Goal: Task Accomplishment & Management: Complete application form

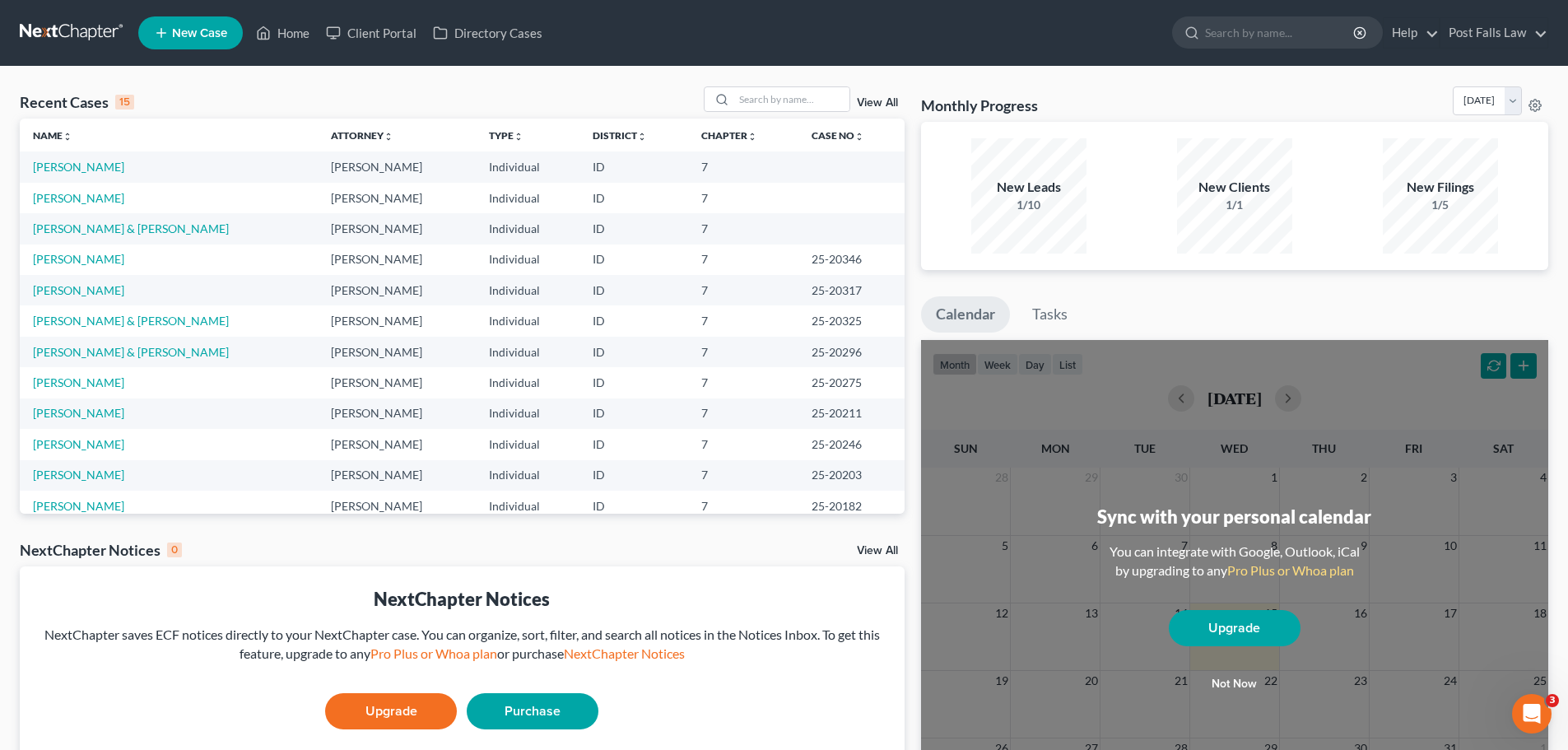
click at [90, 176] on td "[PERSON_NAME]" at bounding box center [168, 166] width 298 height 31
click at [98, 161] on link "[PERSON_NAME]" at bounding box center [78, 166] width 91 height 14
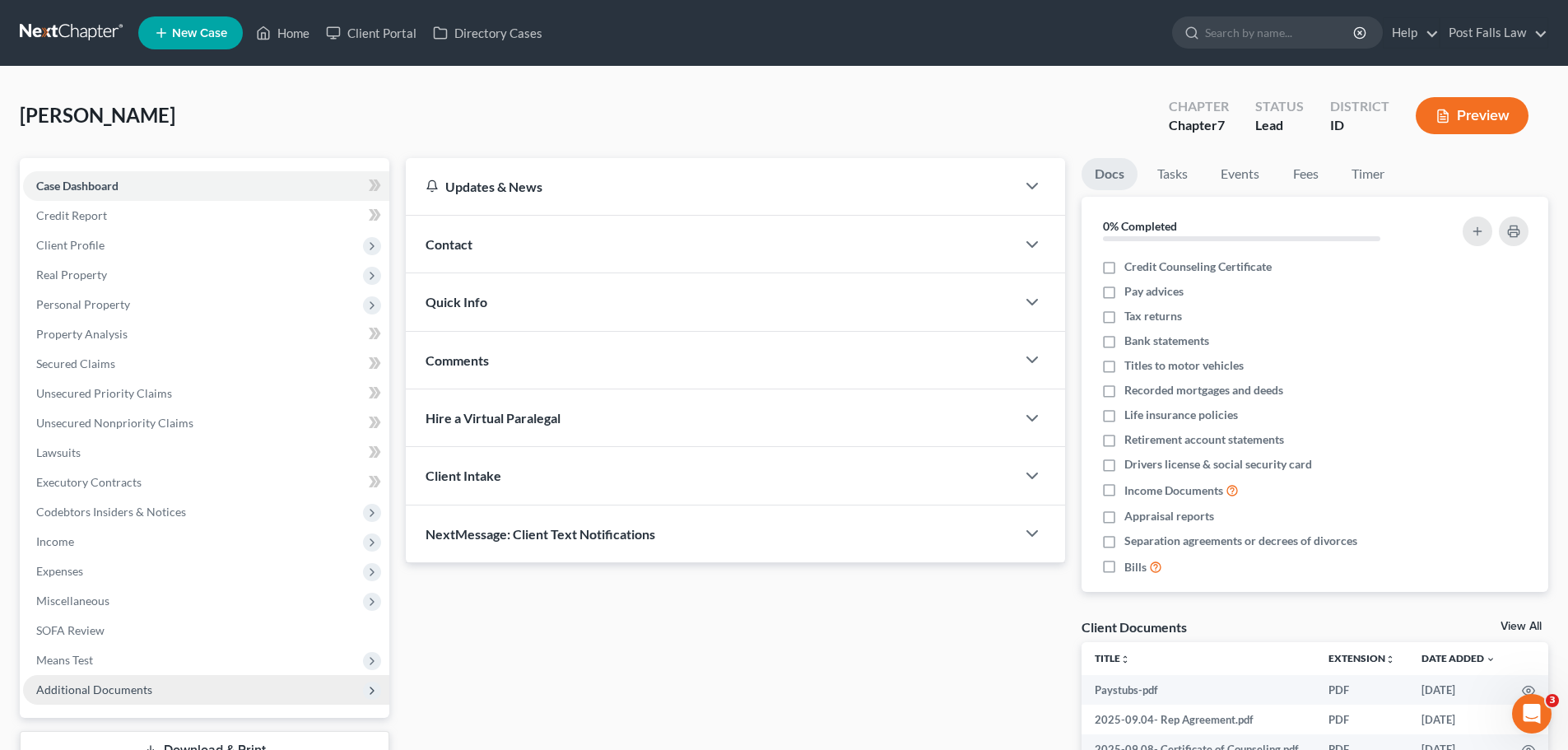
click at [94, 698] on span "Additional Documents" at bounding box center [205, 689] width 366 height 30
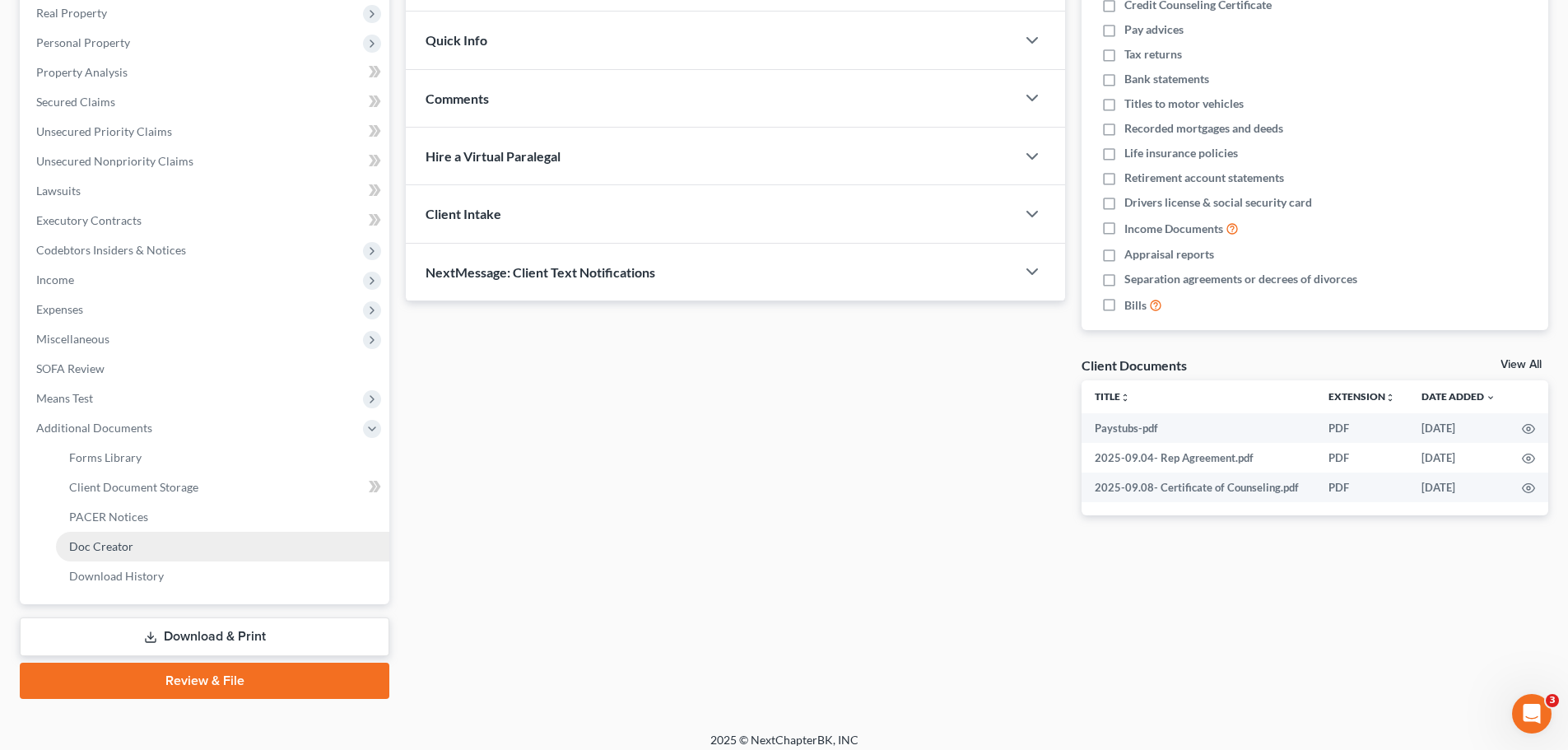
scroll to position [273, 0]
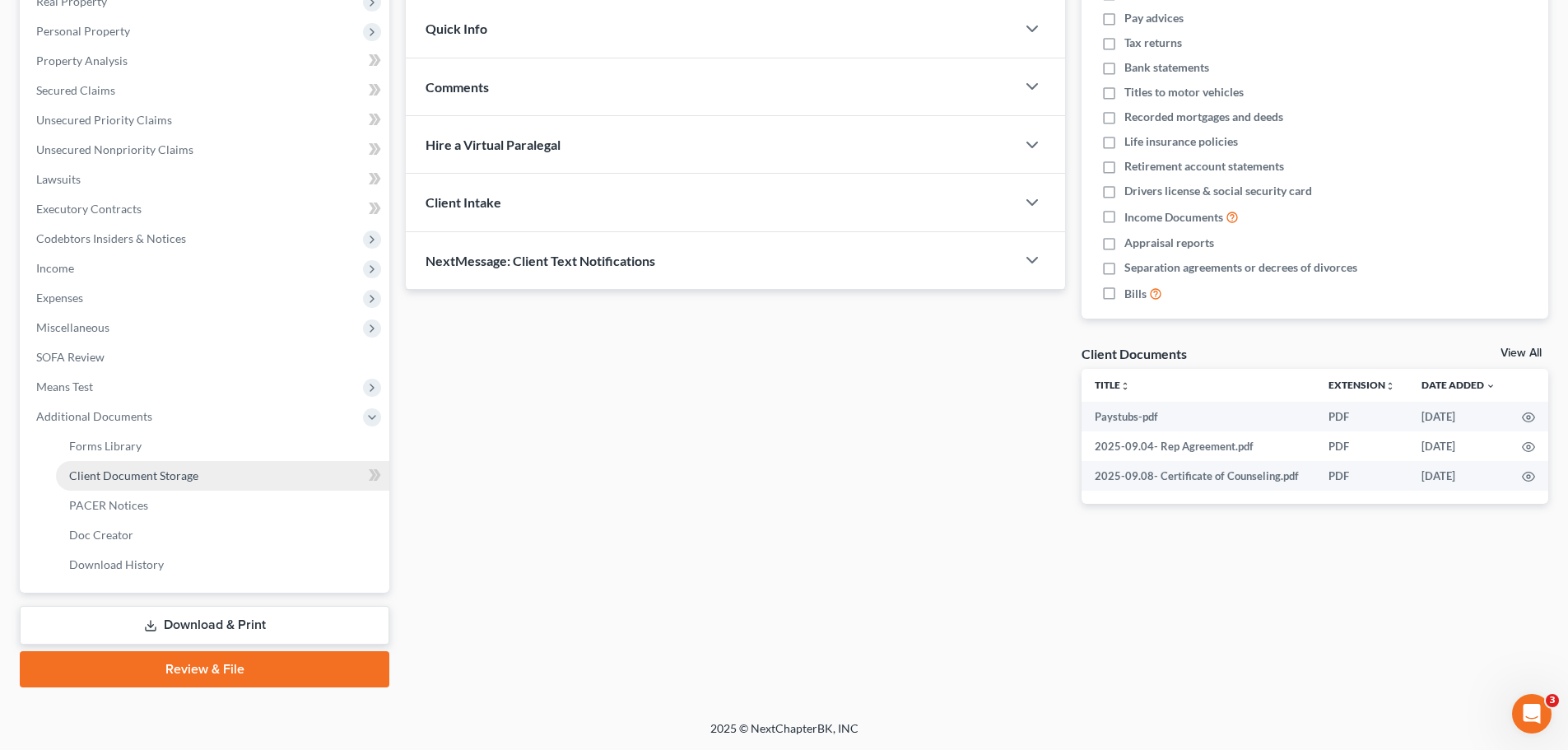
click at [132, 488] on link "Client Document Storage" at bounding box center [223, 475] width 333 height 30
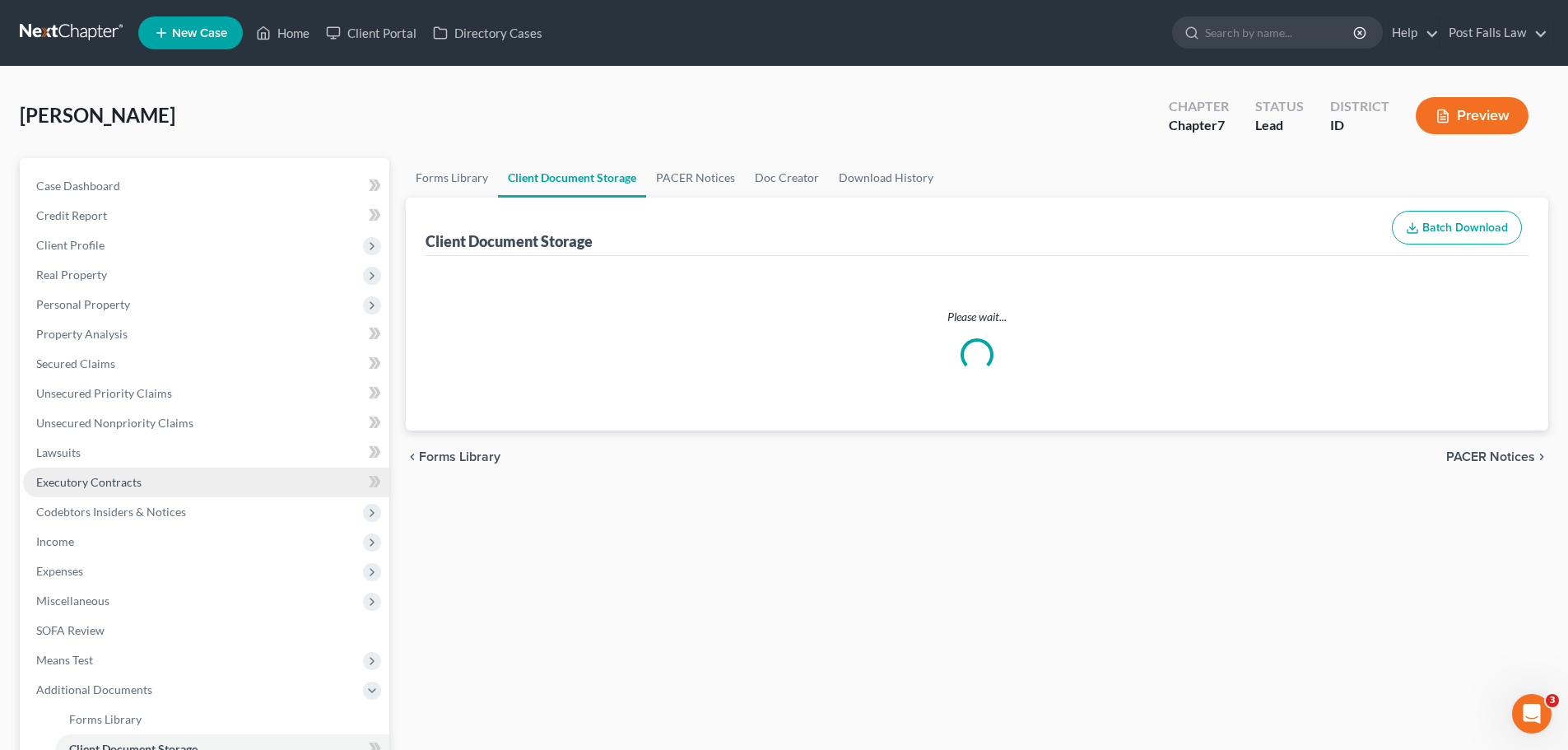
select select "0"
select select "6"
select select "7"
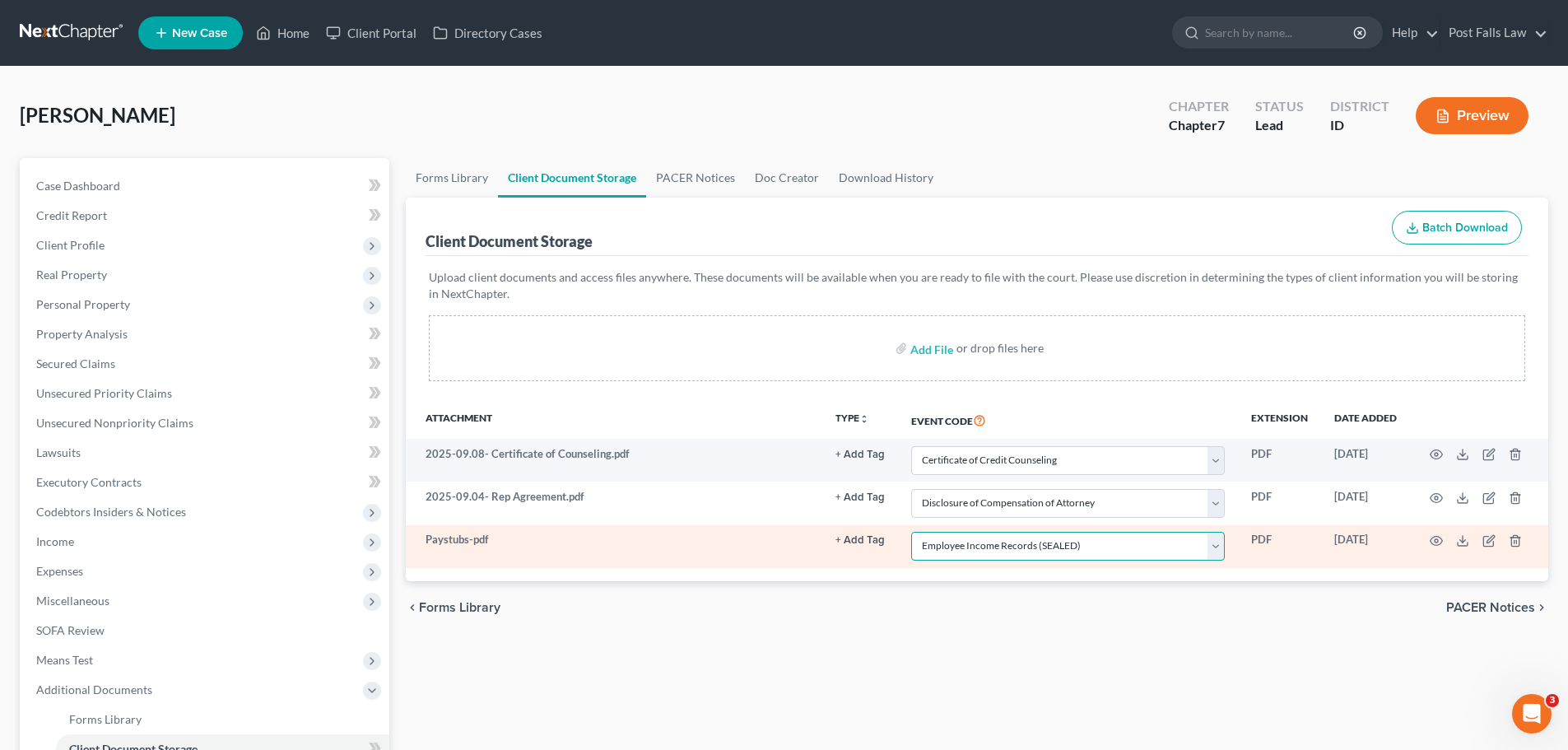
click at [1214, 539] on select "Select Event Certificate of Credit Counseling Chapter 13 Calculation of Disposa…" at bounding box center [1068, 546] width 314 height 29
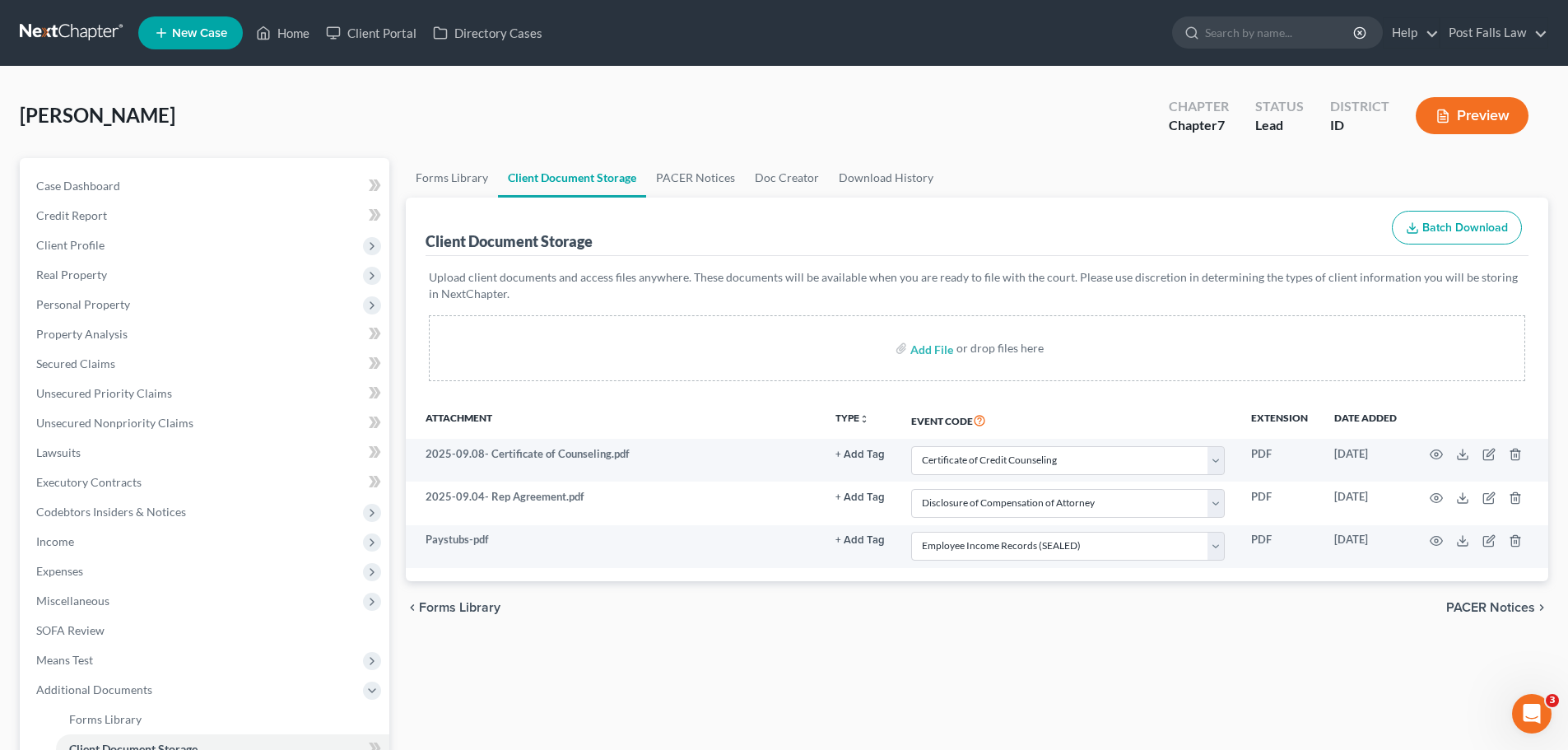
select select "0"
select select "6"
select select "7"
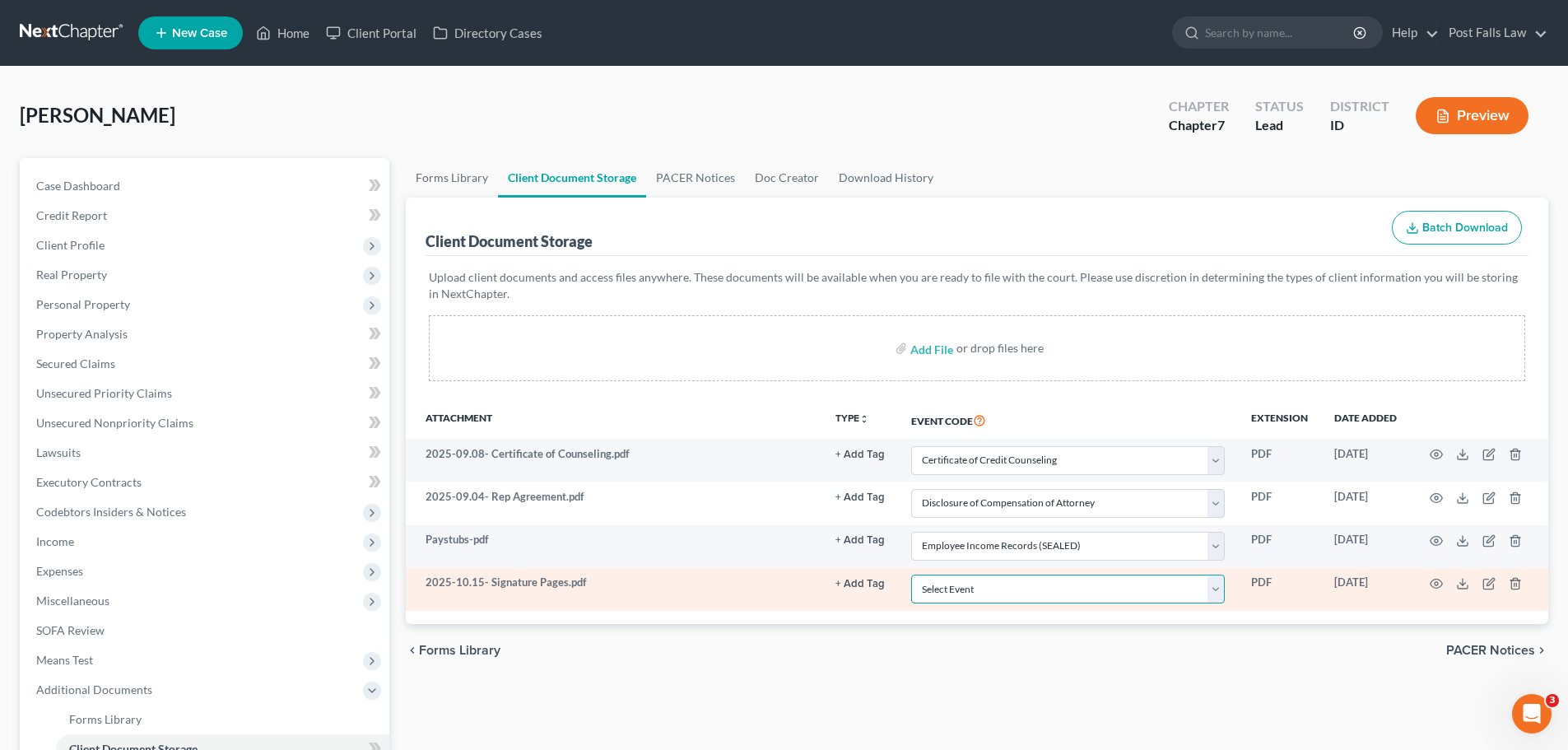
click at [1219, 584] on select "Select Event Certificate of Credit Counseling Chapter 13 Calculation of Disposa…" at bounding box center [1068, 589] width 314 height 29
select select "9"
click at [911, 574] on select "Select Event Certificate of Credit Counseling Chapter 13 Calculation of Disposa…" at bounding box center [1068, 589] width 314 height 29
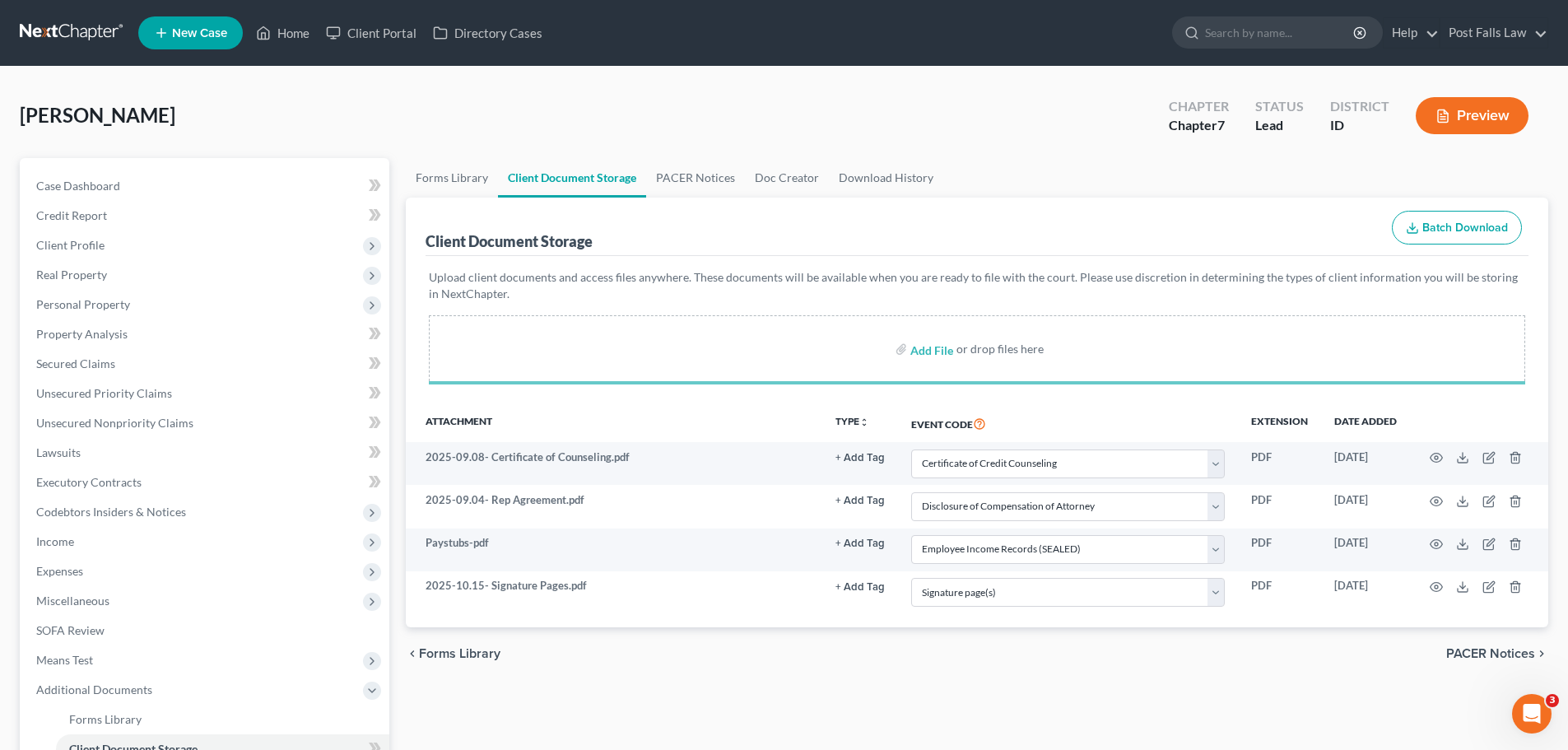
select select "0"
select select "6"
select select "7"
select select "9"
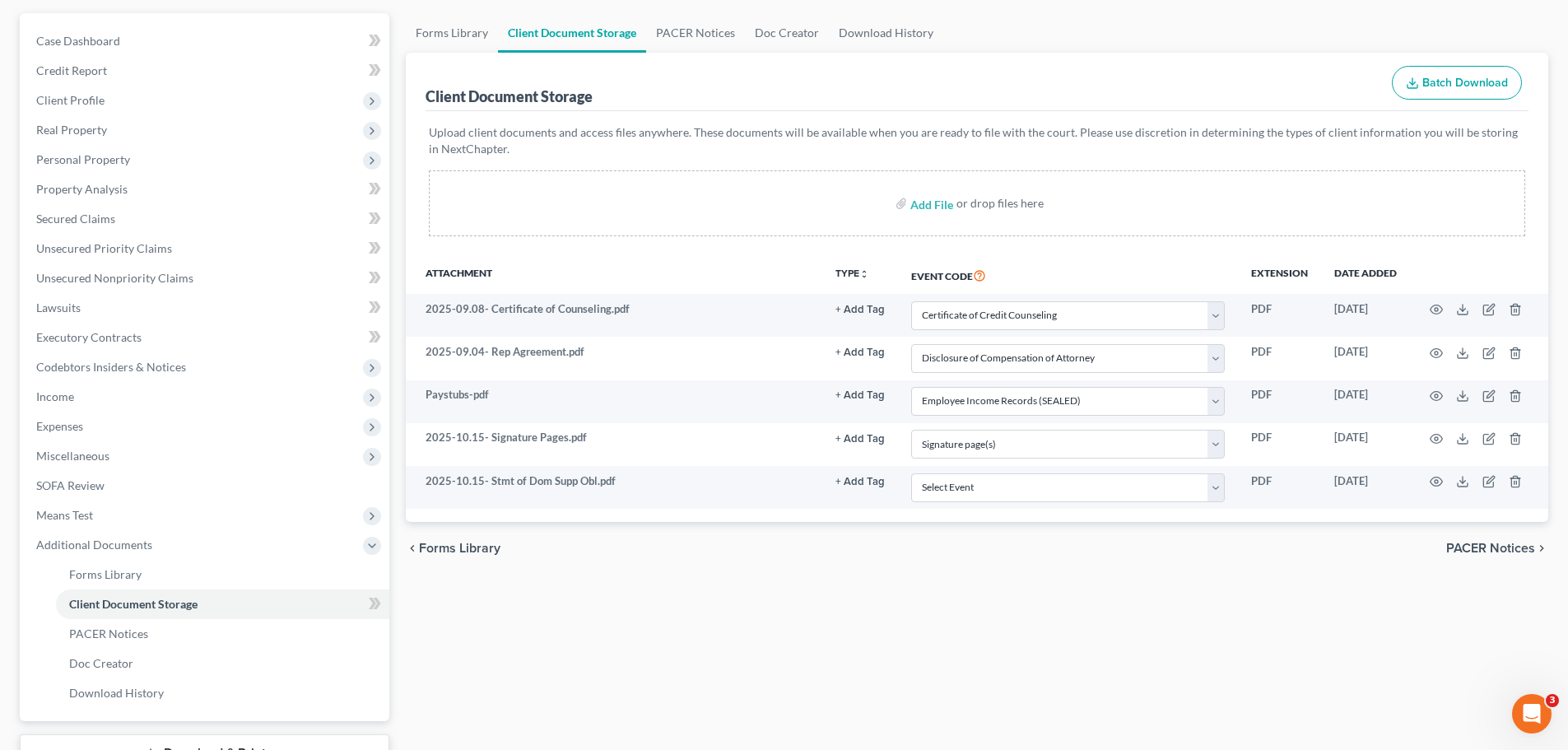
scroll to position [273, 0]
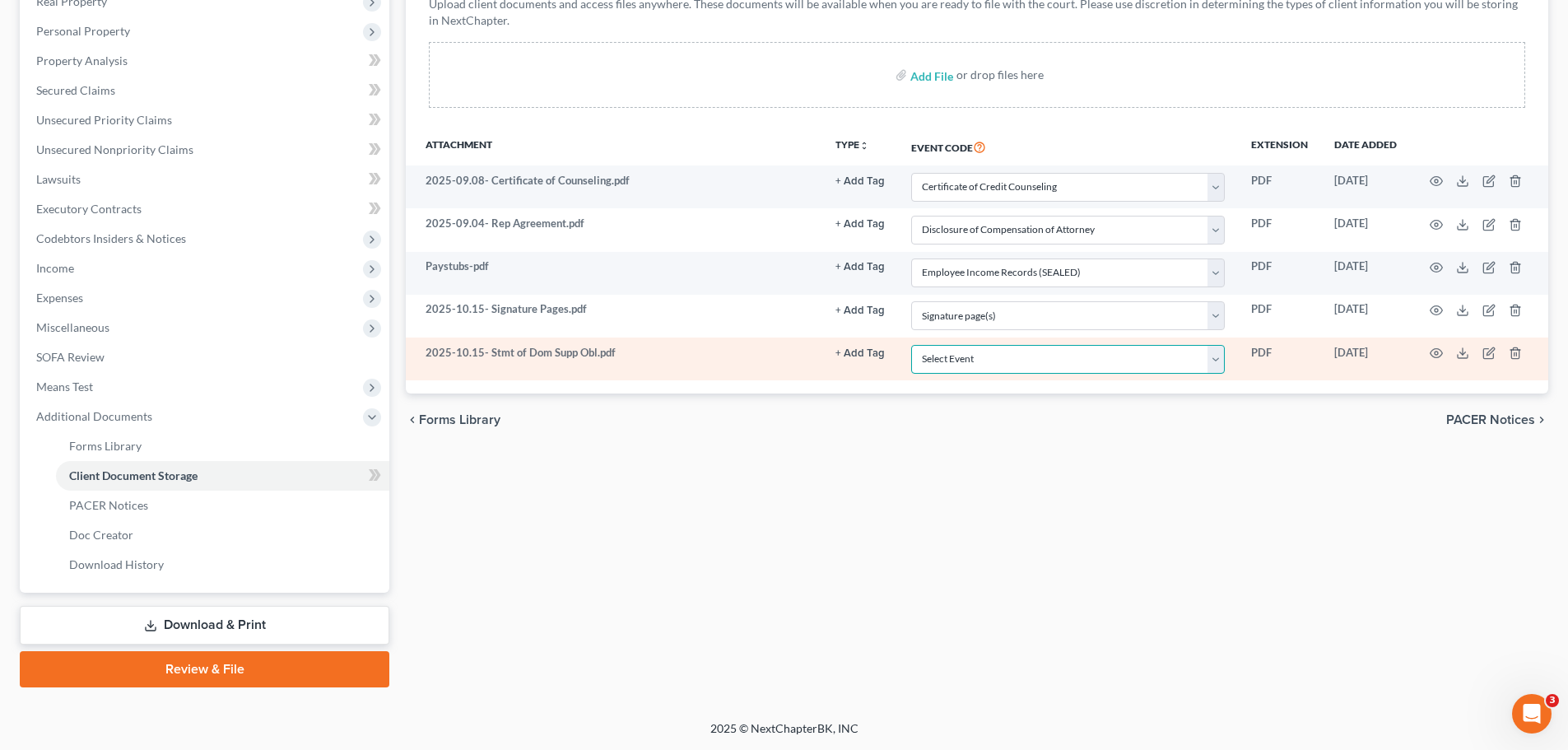
click at [1215, 363] on select "Select Event Certificate of Credit Counseling Chapter 13 Calculation of Disposa…" at bounding box center [1068, 359] width 314 height 29
select select "10"
click at [911, 345] on select "Select Event Certificate of Credit Counseling Chapter 13 Calculation of Disposa…" at bounding box center [1068, 359] width 314 height 29
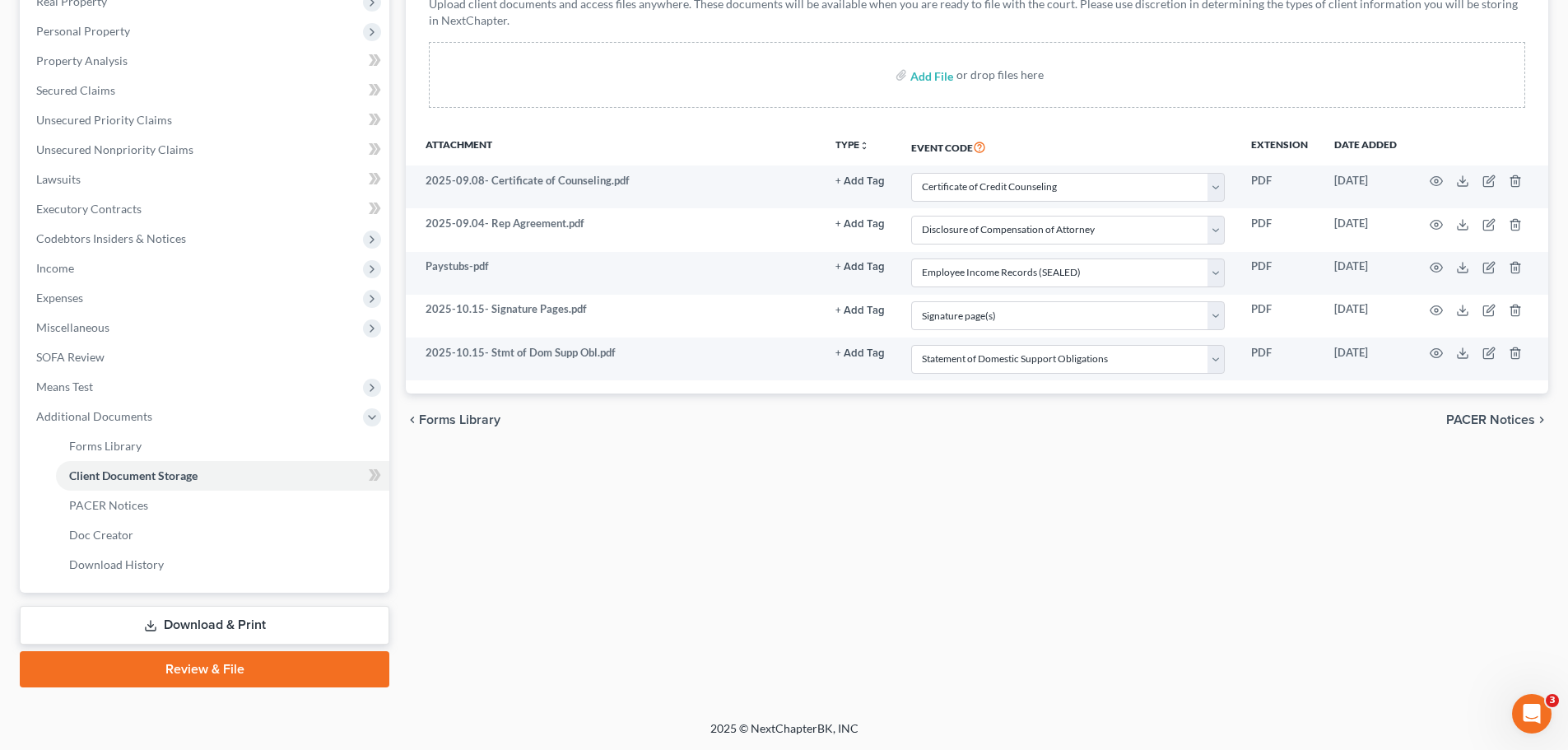
click at [277, 677] on link "Review & File" at bounding box center [204, 669] width 369 height 36
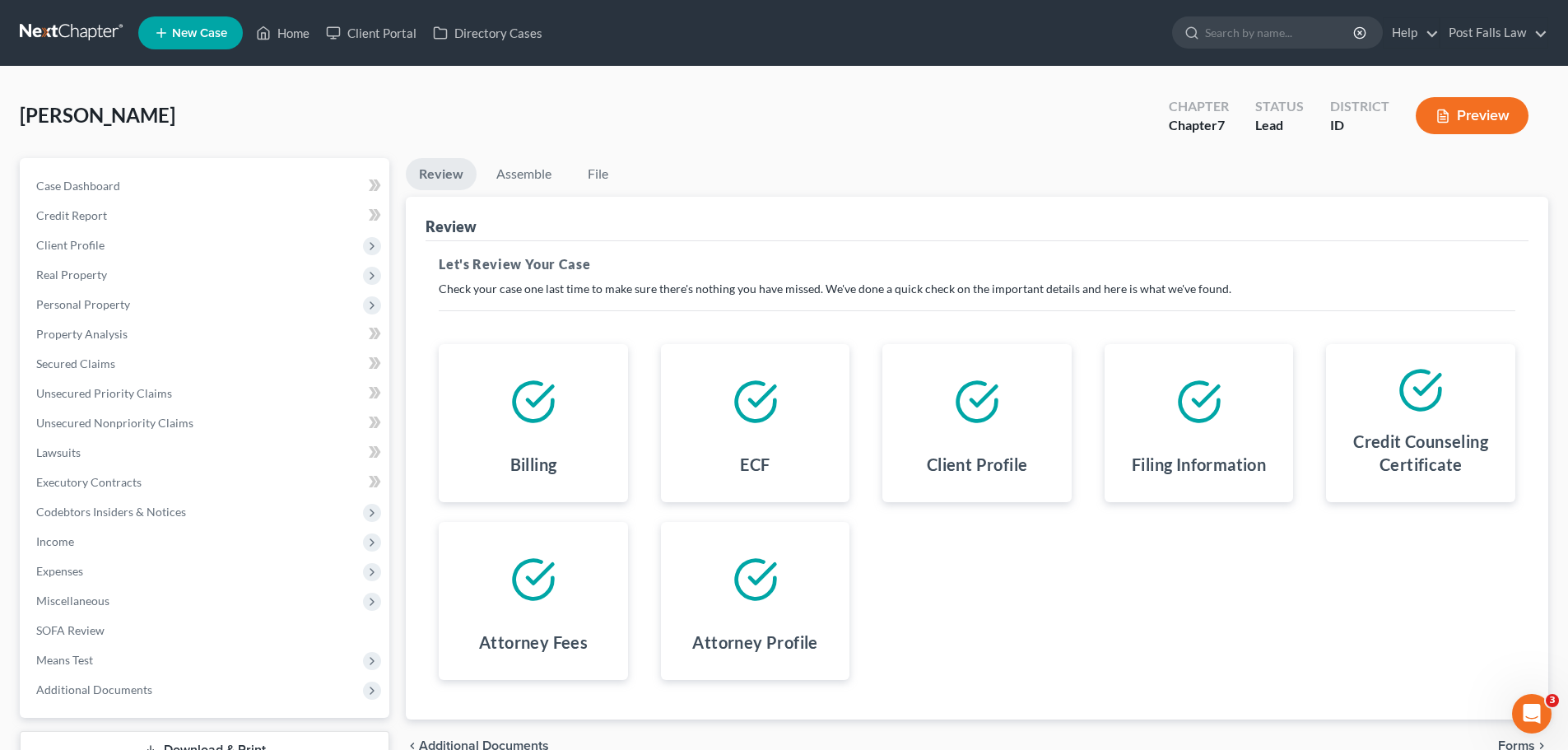
scroll to position [125, 0]
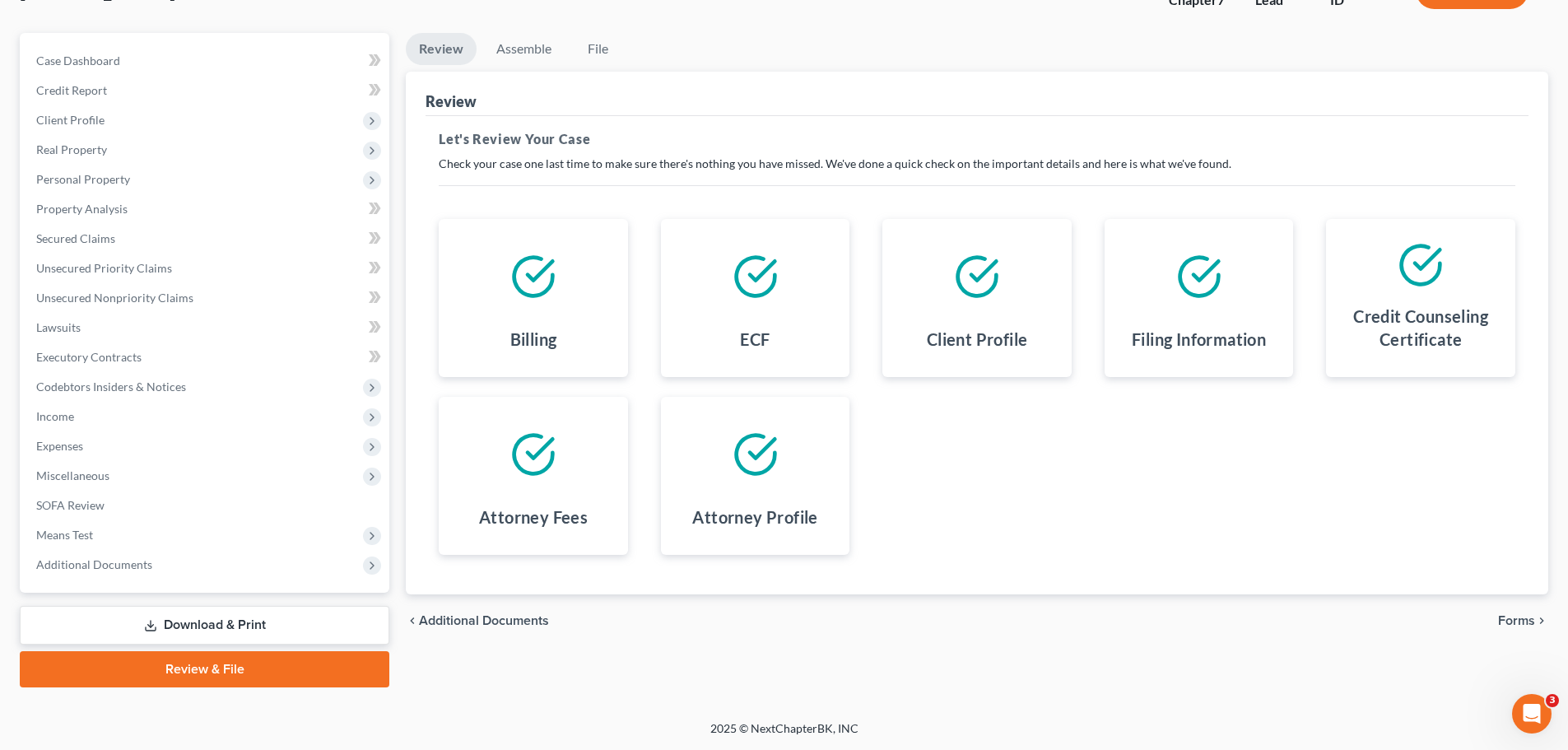
click at [1527, 621] on span "Forms" at bounding box center [1516, 621] width 37 height 14
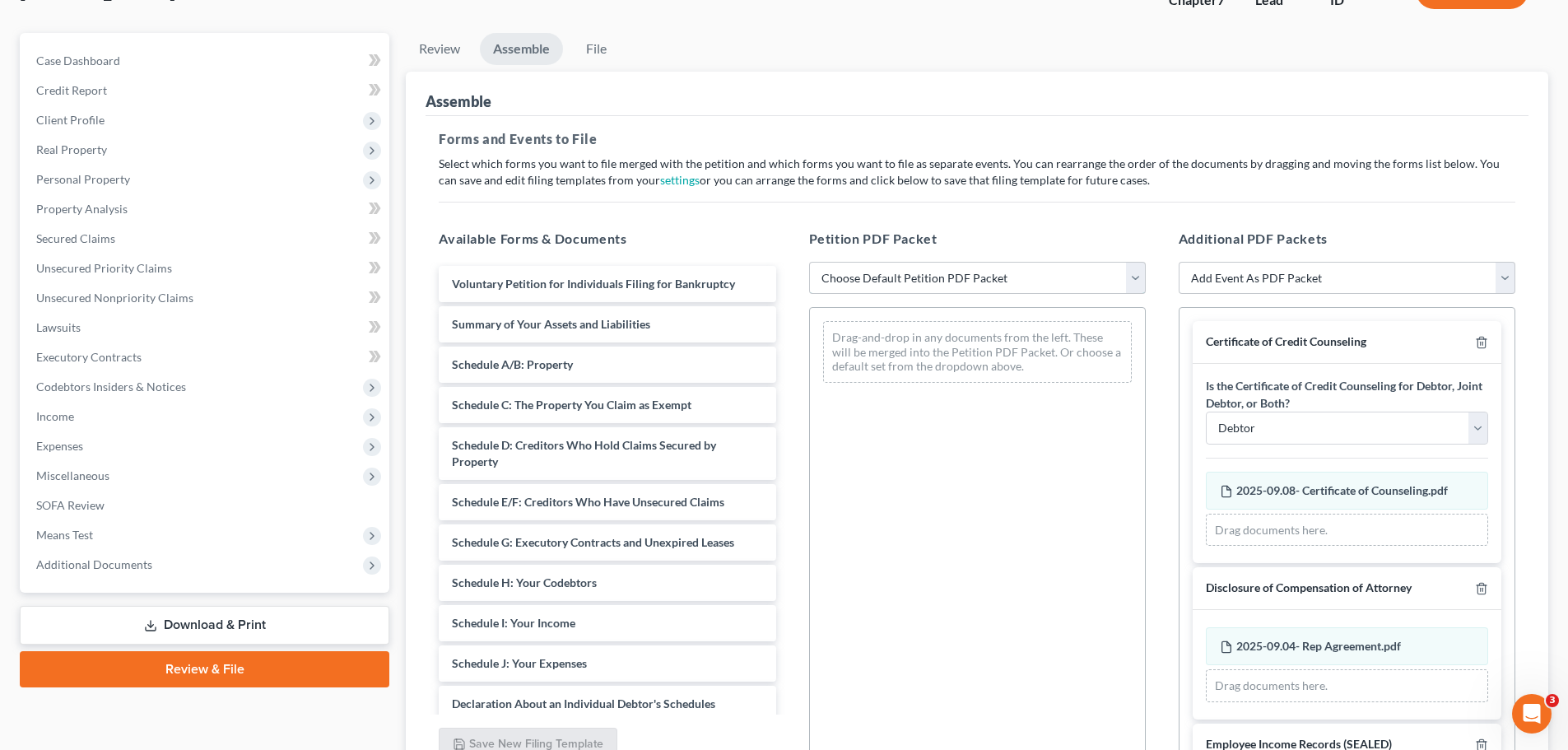
click at [1131, 270] on select "Choose Default Petition PDF Packet Emergency Filing (Voluntary Petition and Cre…" at bounding box center [977, 278] width 337 height 33
select select "0"
click at [809, 261] on select "Choose Default Petition PDF Packet Emergency Filing (Voluntary Petition and Cre…" at bounding box center [977, 278] width 337 height 33
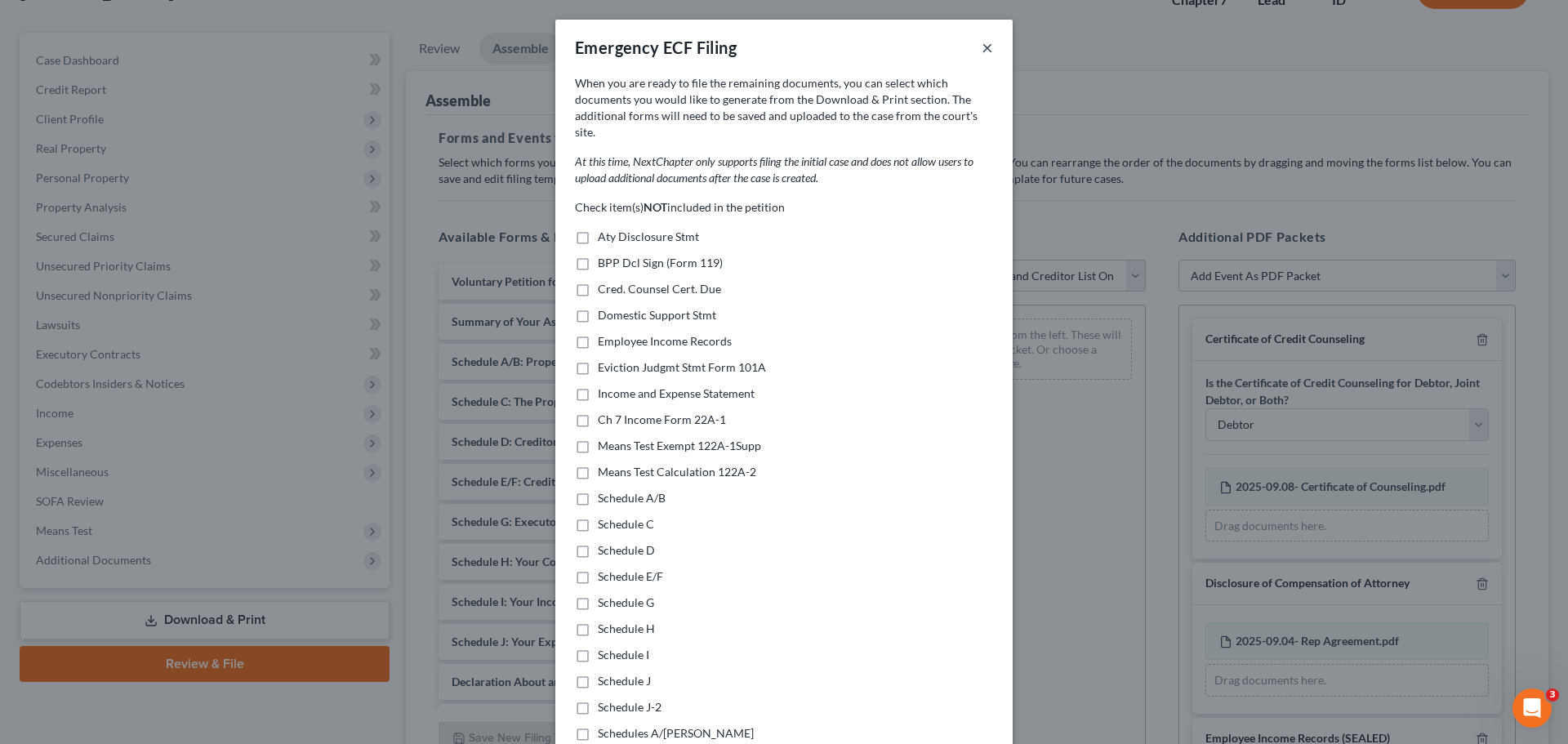
click at [981, 53] on button "×" at bounding box center [986, 48] width 12 height 20
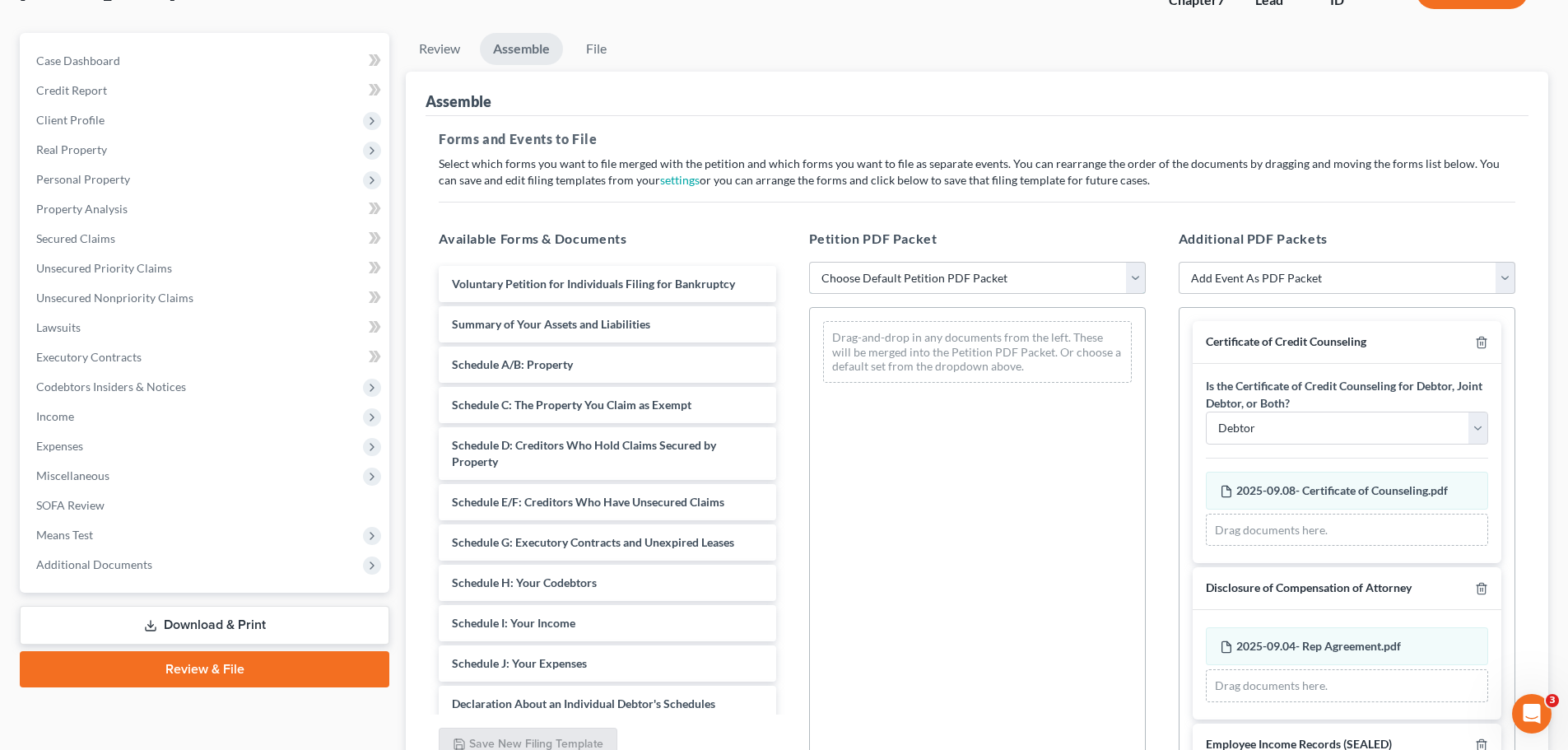
click at [1126, 275] on select "Choose Default Petition PDF Packet Emergency Filing (Voluntary Petition and Cre…" at bounding box center [977, 278] width 337 height 33
select select "1"
click at [809, 261] on select "Choose Default Petition PDF Packet Emergency Filing (Voluntary Petition and Cre…" at bounding box center [977, 278] width 337 height 33
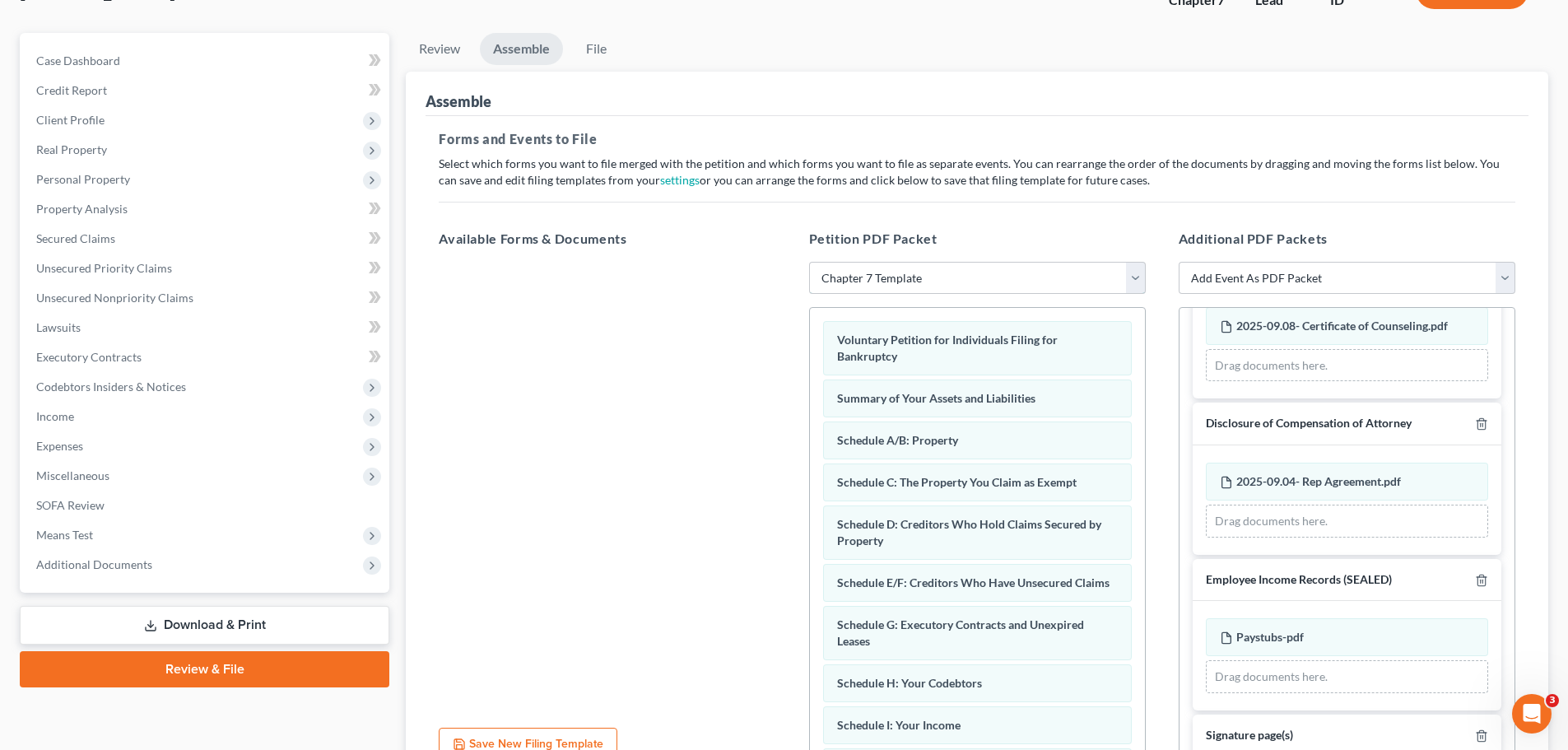
scroll to position [247, 0]
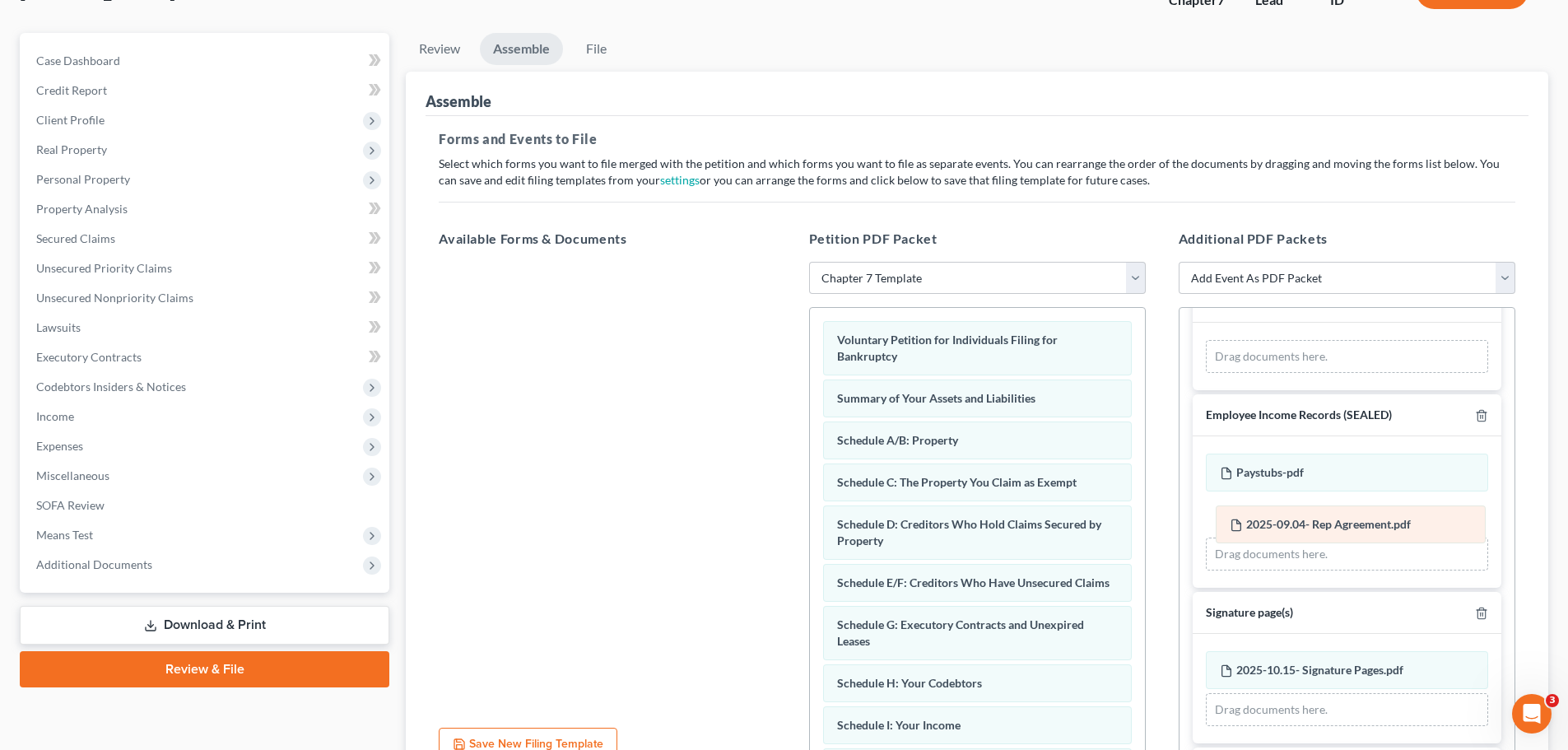
drag, startPoint x: 1236, startPoint y: 324, endPoint x: 1246, endPoint y: 539, distance: 215.2
click at [1246, 373] on div "2025-09.04- Rep Agreement.pdf Amended 2025-09.04- Rep Agreement.pdf 2025-09.04-…" at bounding box center [1347, 356] width 282 height 33
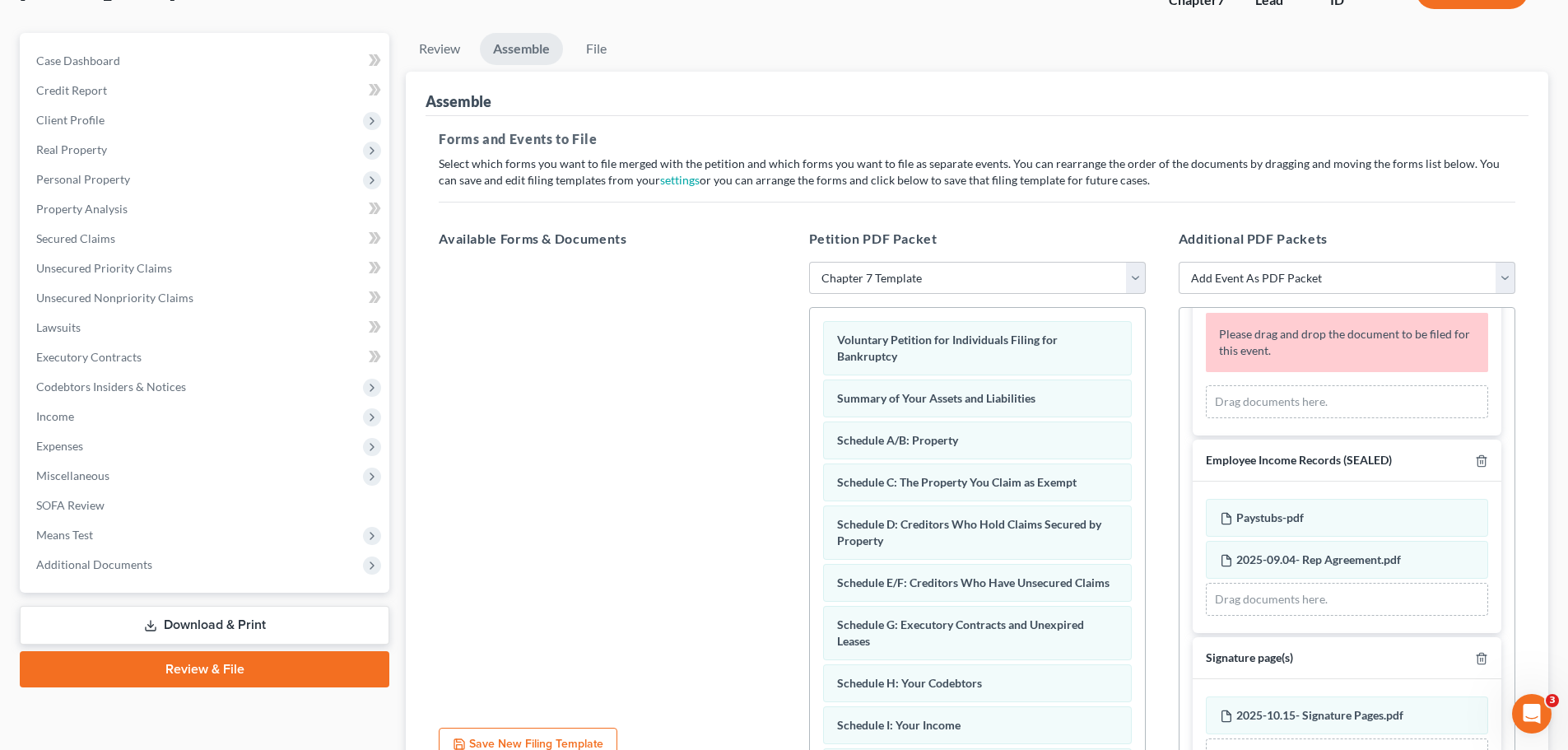
scroll to position [273, 0]
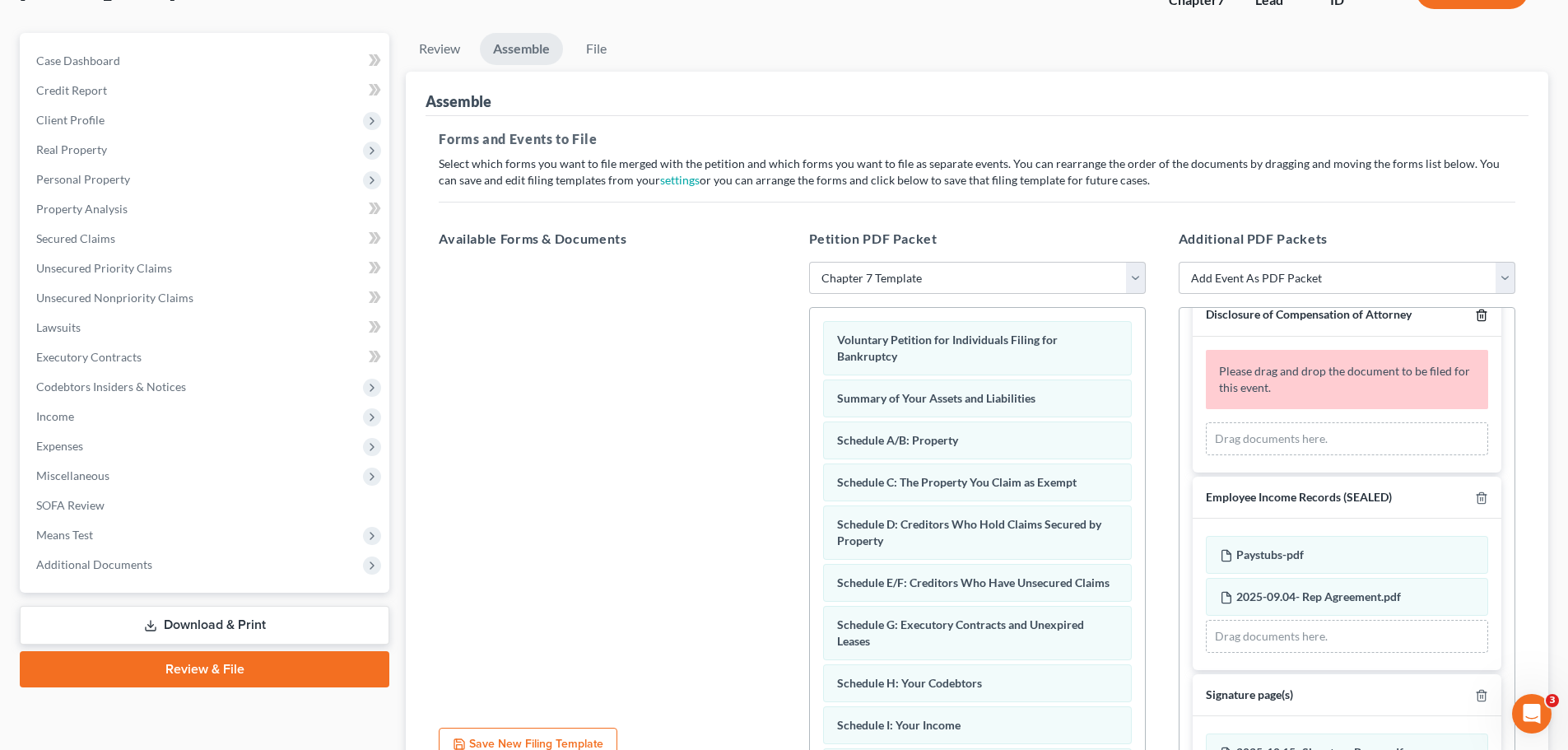
click at [1478, 315] on icon "button" at bounding box center [1481, 316] width 7 height 11
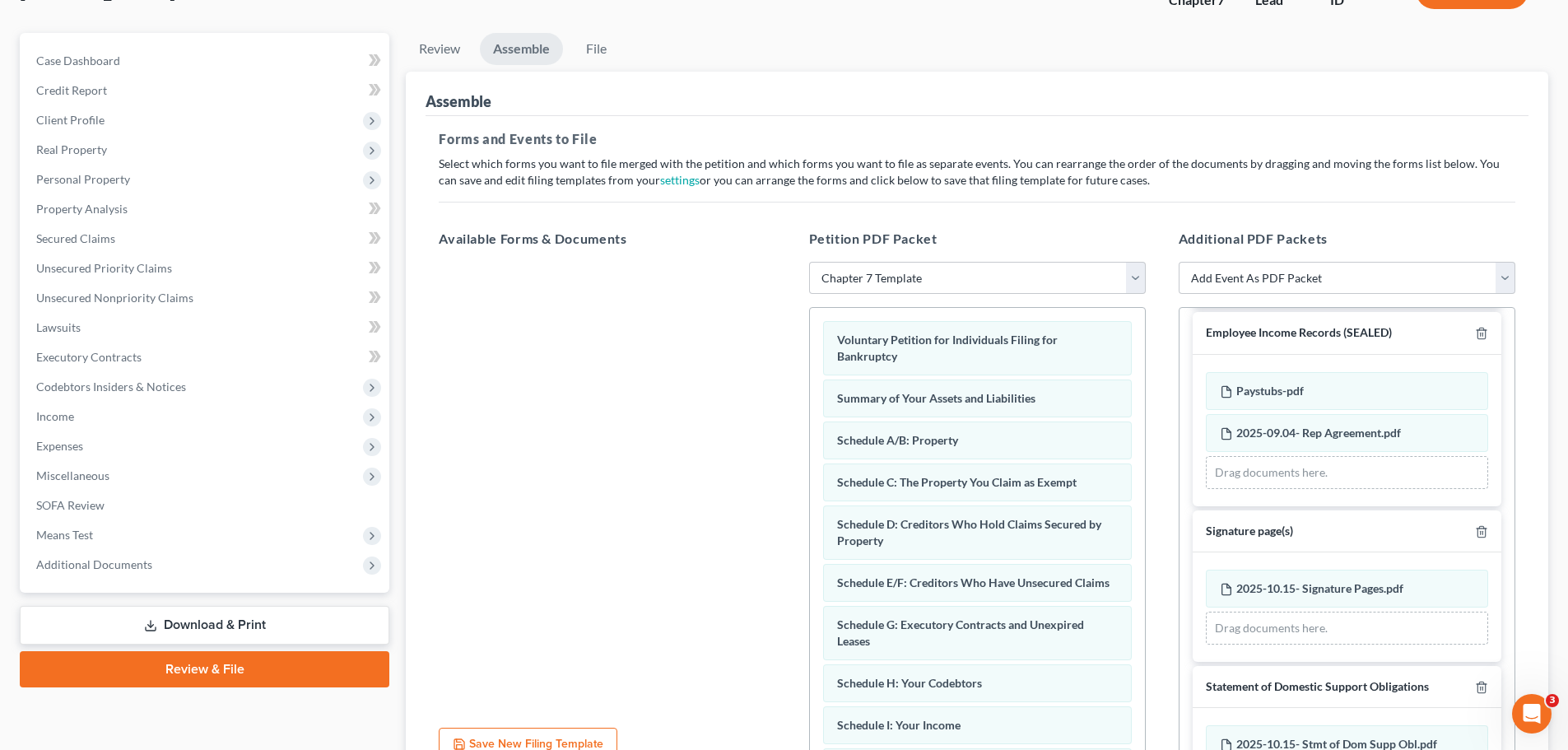
scroll to position [256, 0]
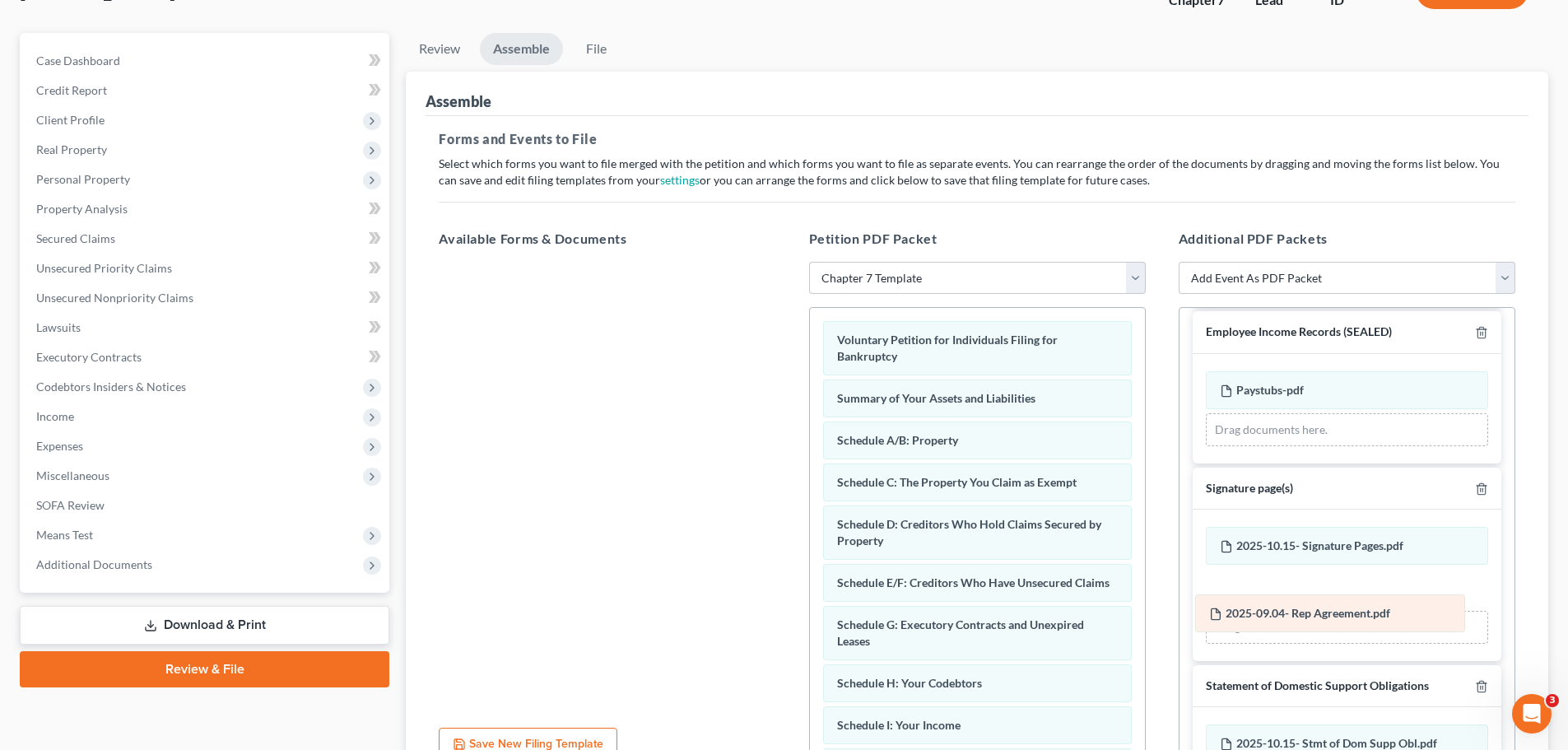
drag, startPoint x: 1331, startPoint y: 425, endPoint x: 1330, endPoint y: 615, distance: 190.0
click at [1330, 446] on div "2025-09.04- Rep Agreement.pdf Amended 2025-09.04- Rep Agreement.pdf Paystubs-pd…" at bounding box center [1347, 408] width 282 height 75
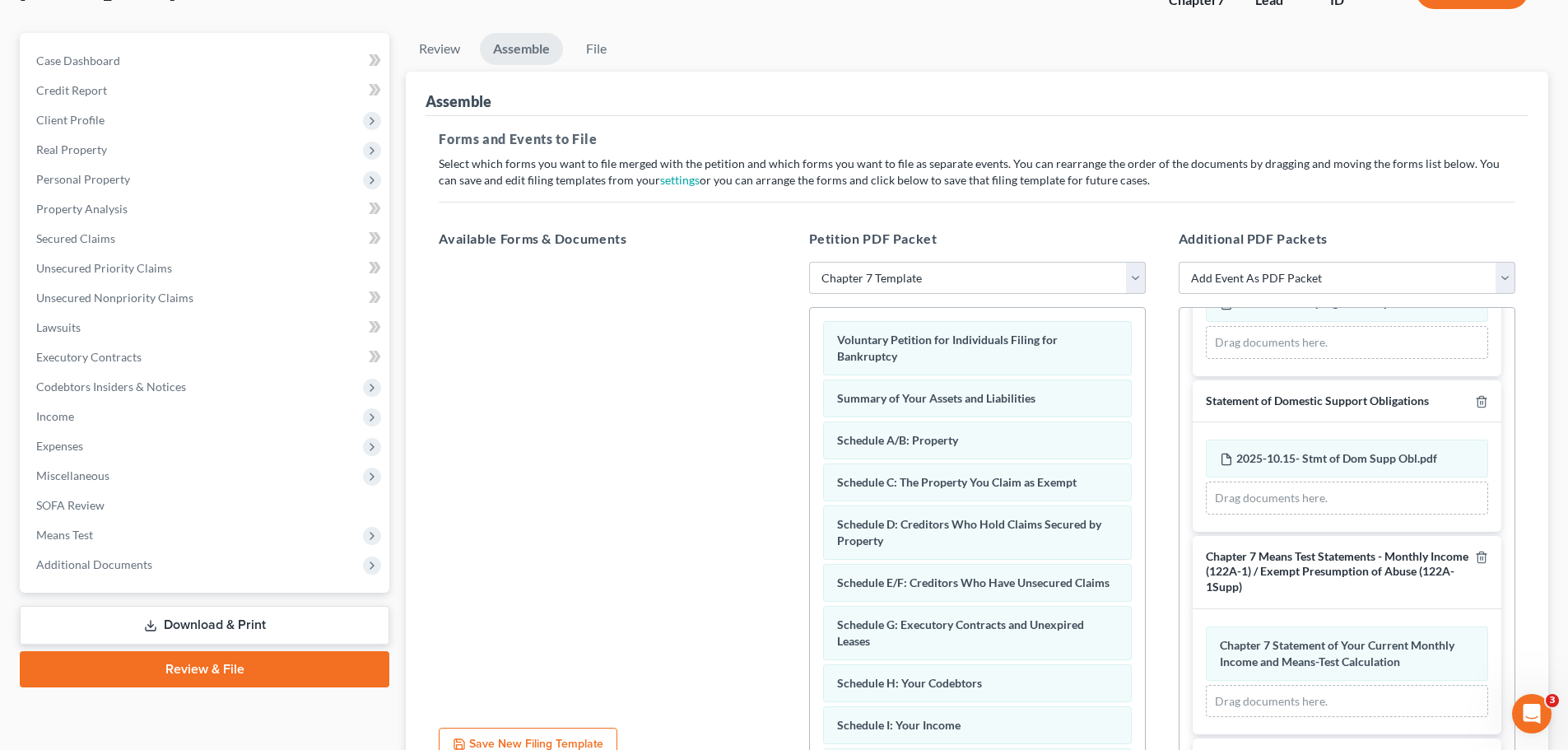
scroll to position [503, 0]
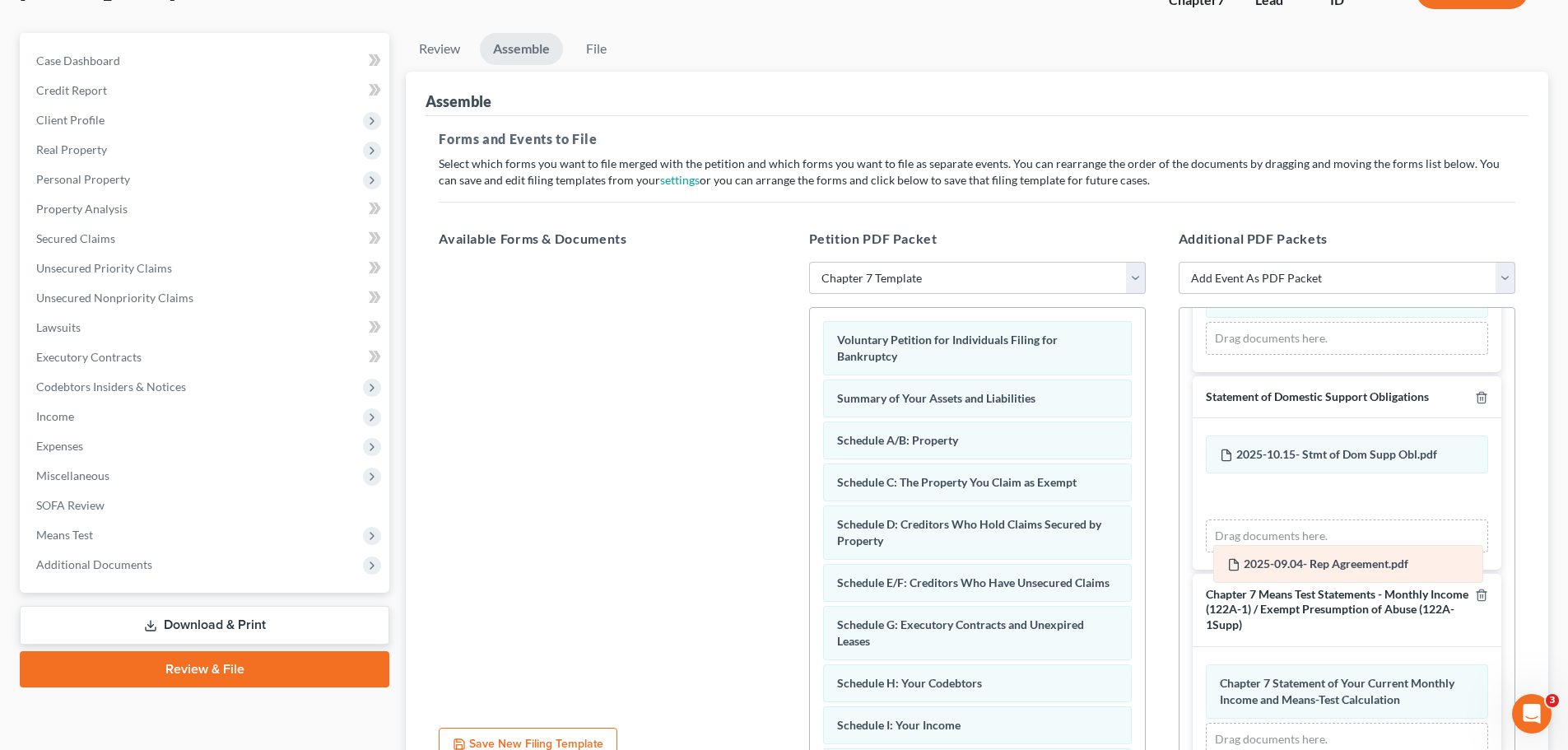
drag, startPoint x: 1305, startPoint y: 351, endPoint x: 1312, endPoint y: 574, distance: 223.1
click at [1312, 355] on div "2025-09.04- Rep Agreement.pdf Amended 2025-09.04- Rep Agreement.pdf 2025-10.15-…" at bounding box center [1347, 317] width 282 height 75
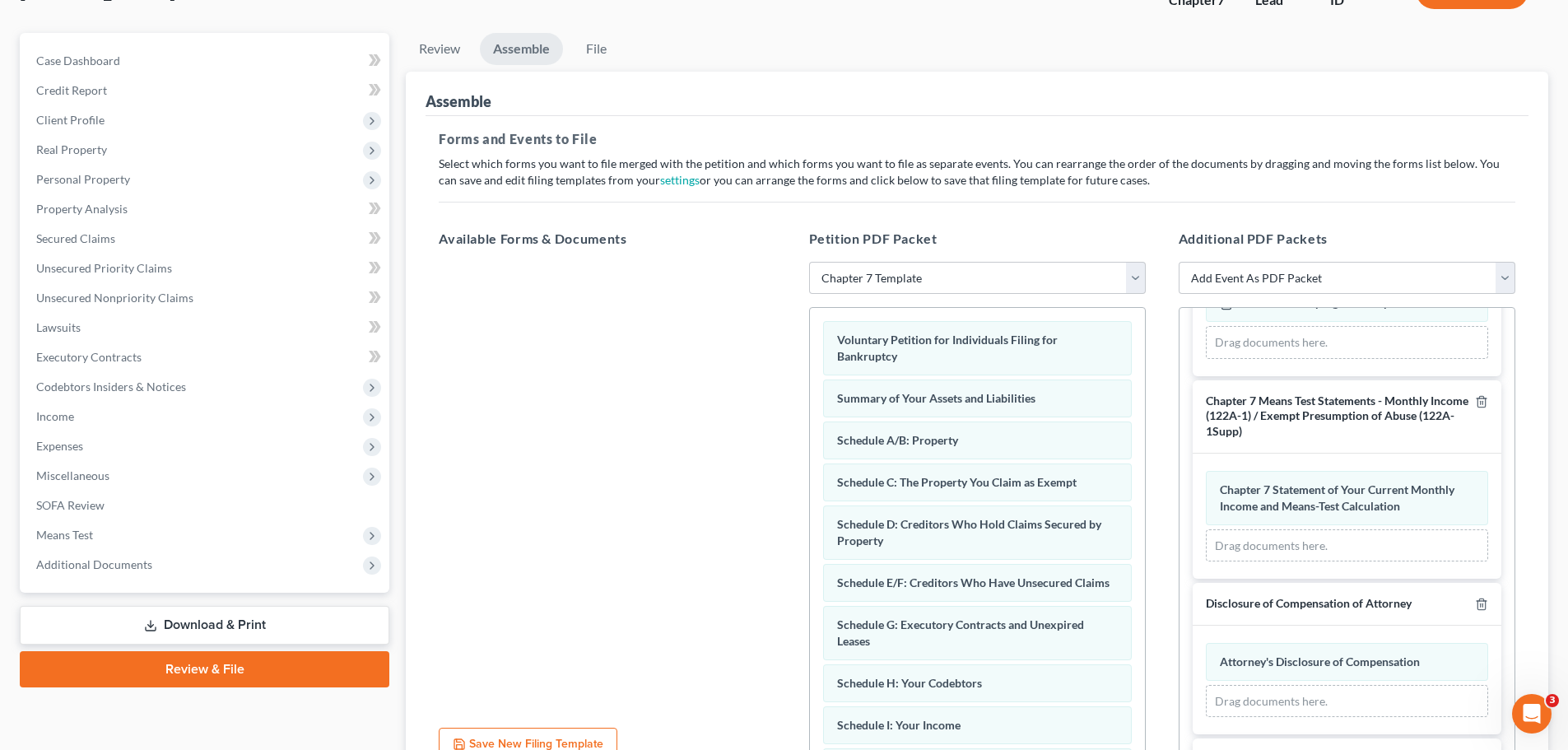
scroll to position [668, 0]
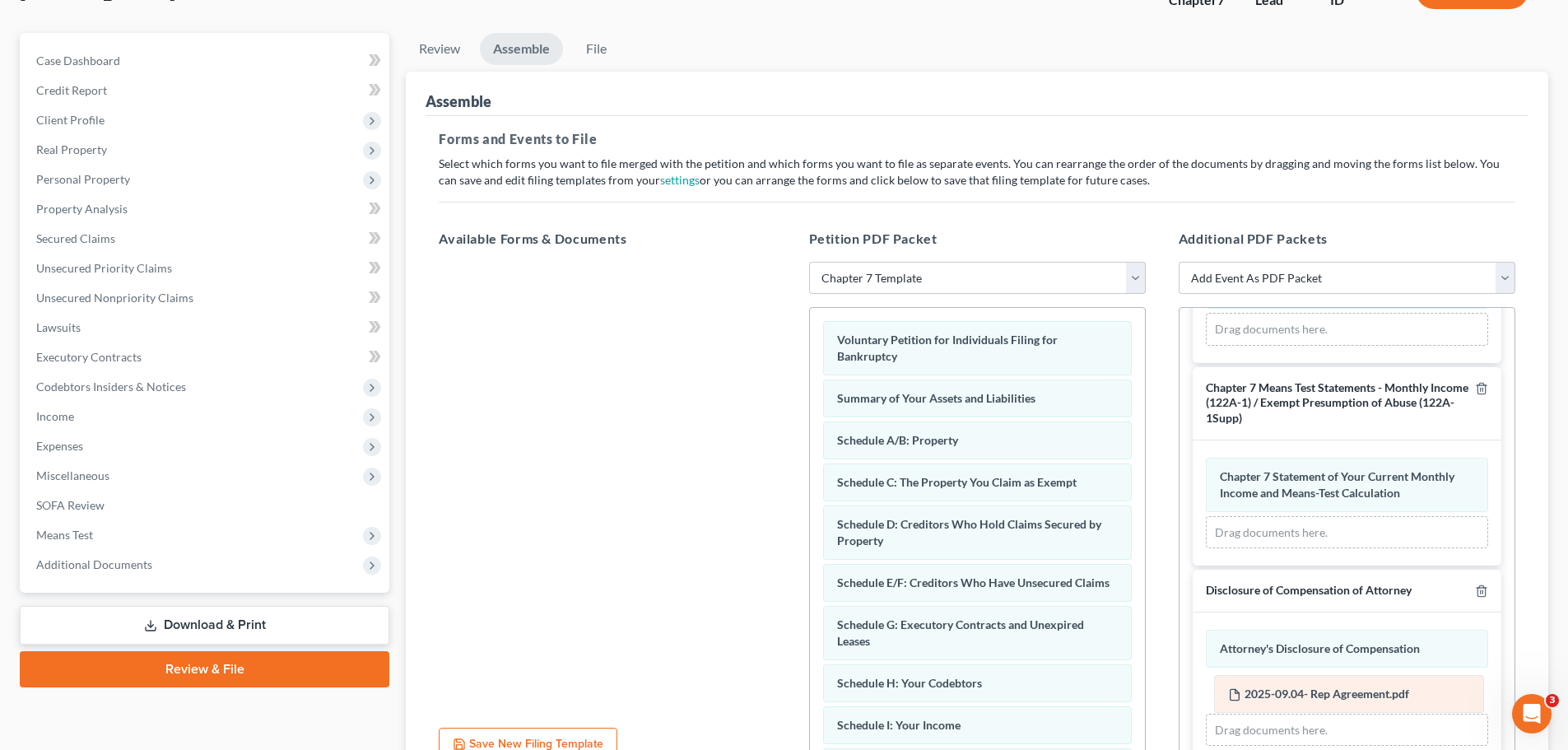
drag, startPoint x: 1269, startPoint y: 337, endPoint x: 1277, endPoint y: 699, distance: 362.1
click at [1277, 346] on div "2025-09.04- Rep Agreement.pdf Amended 2025-09.04- Rep Agreement.pdf 2025-10.15-…" at bounding box center [1347, 308] width 282 height 75
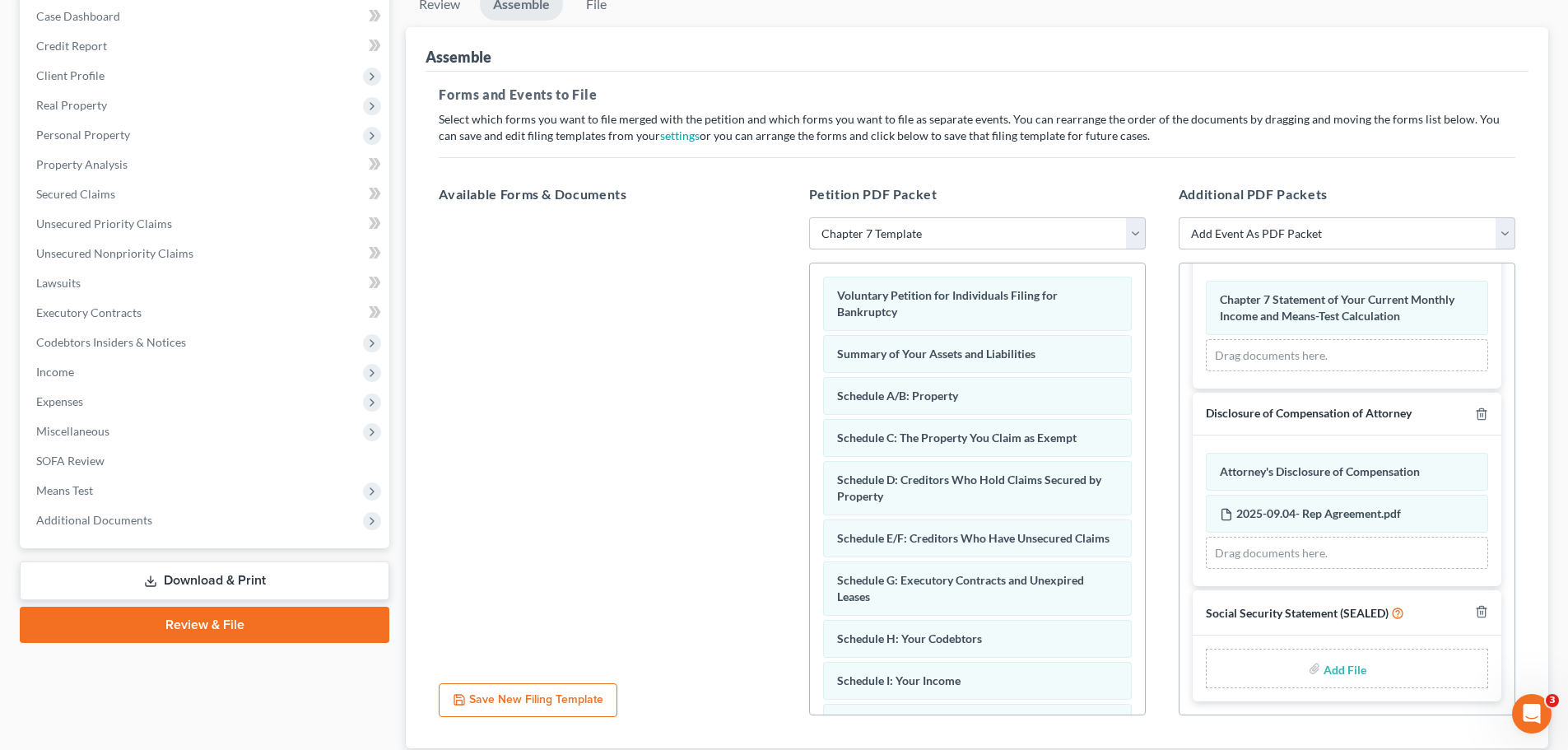
scroll to position [207, 0]
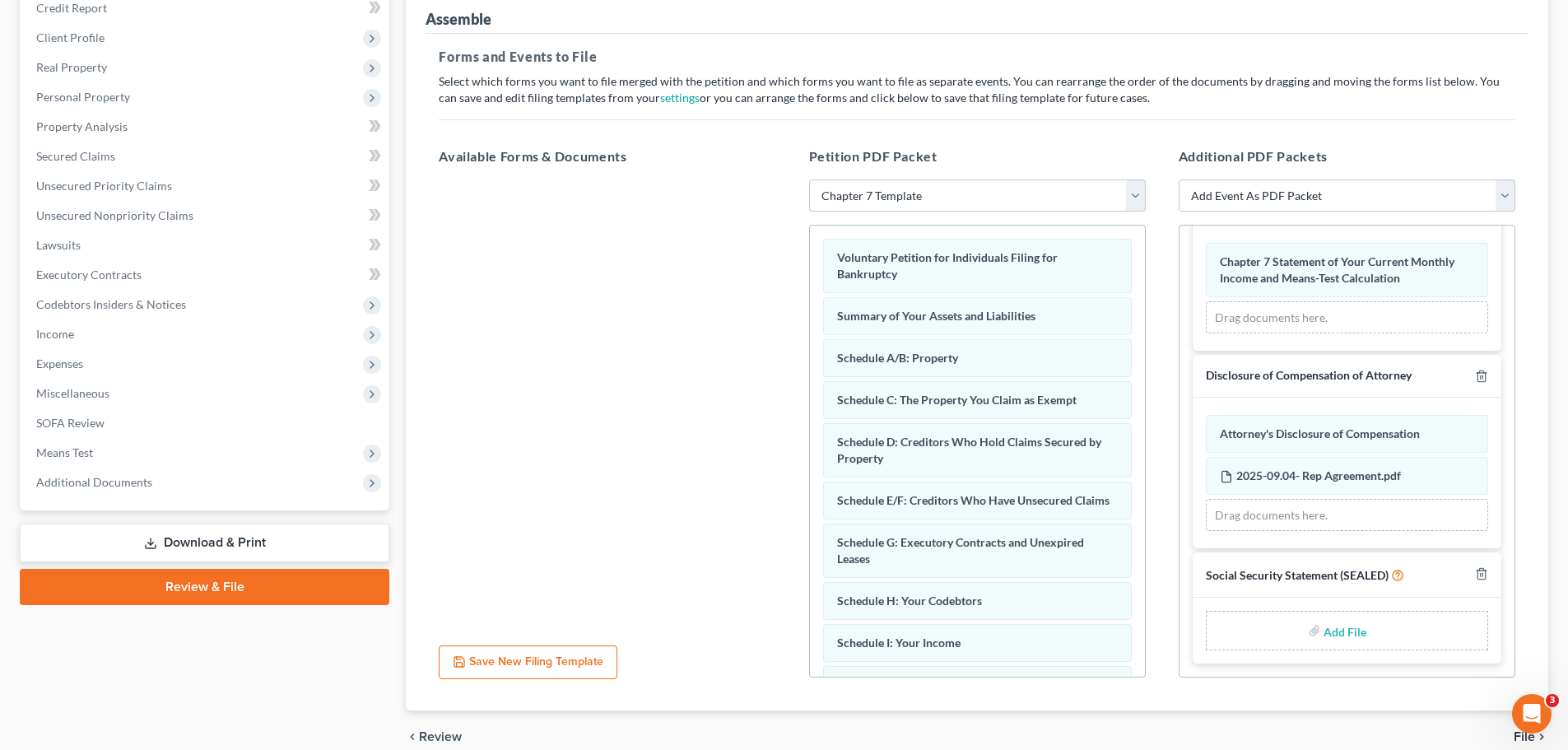
click at [1325, 630] on input "file" at bounding box center [1344, 630] width 40 height 30
type input "C:\fakepath\[DATE]- Stmt of SSN.pdf"
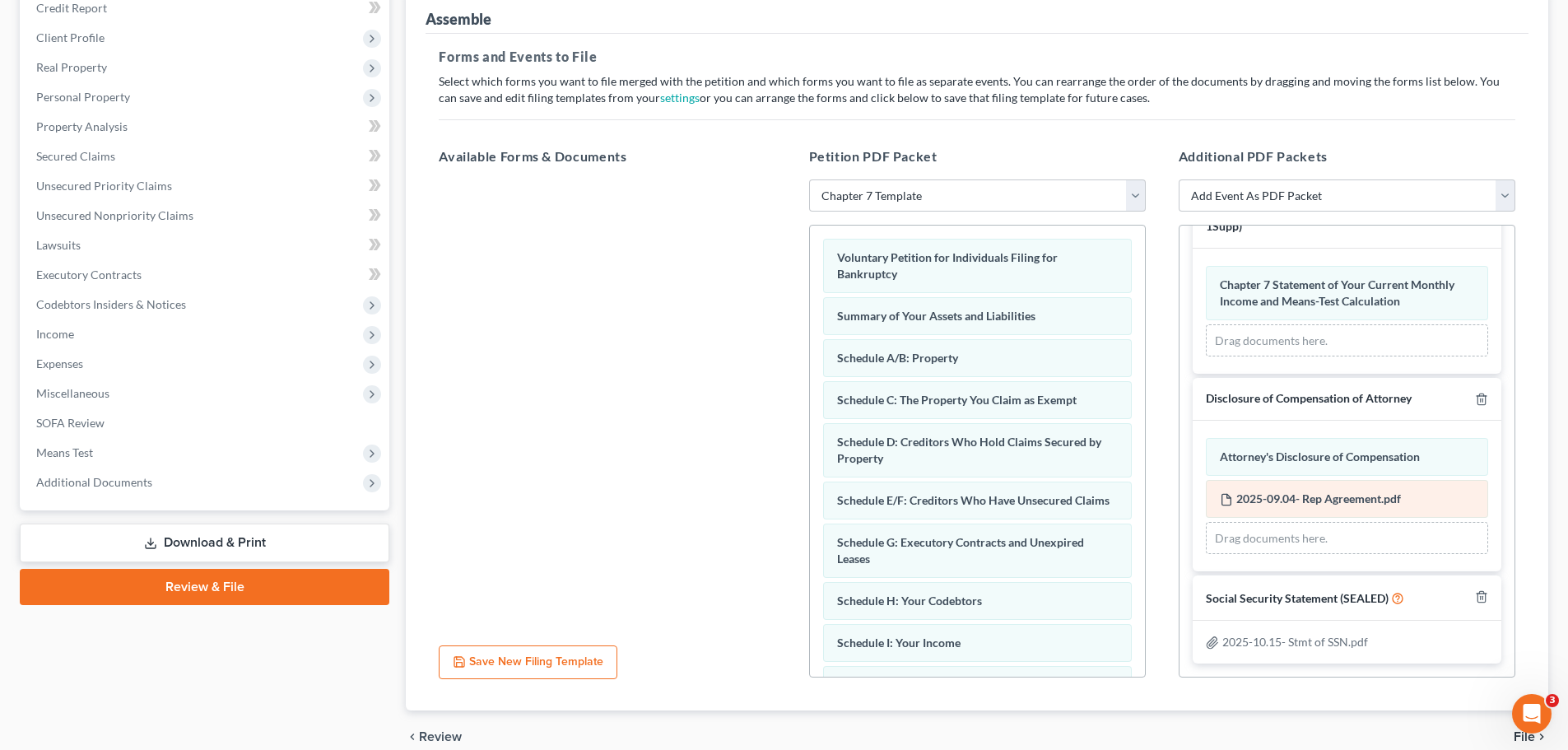
scroll to position [283, 0]
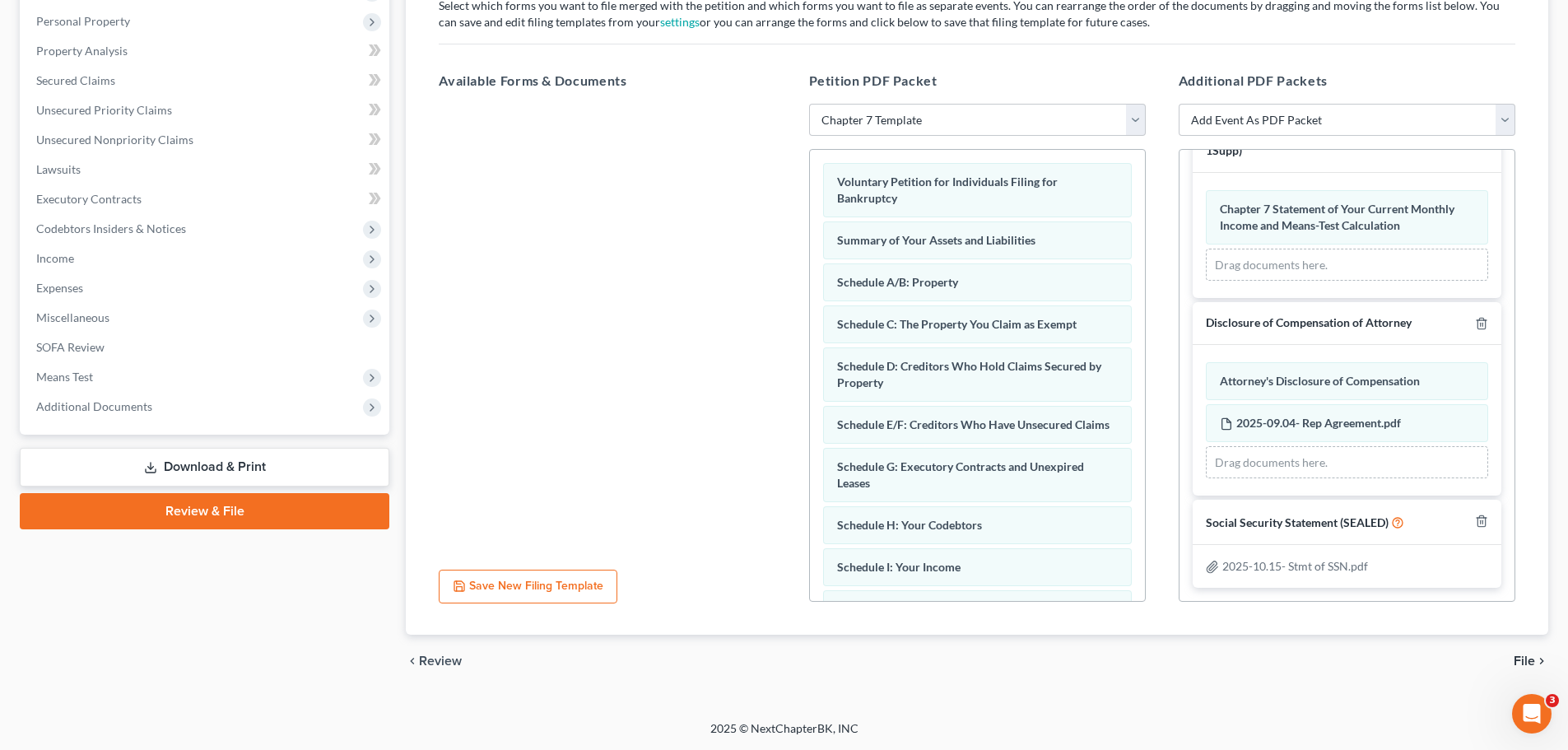
click at [1528, 659] on span "File" at bounding box center [1525, 660] width 22 height 14
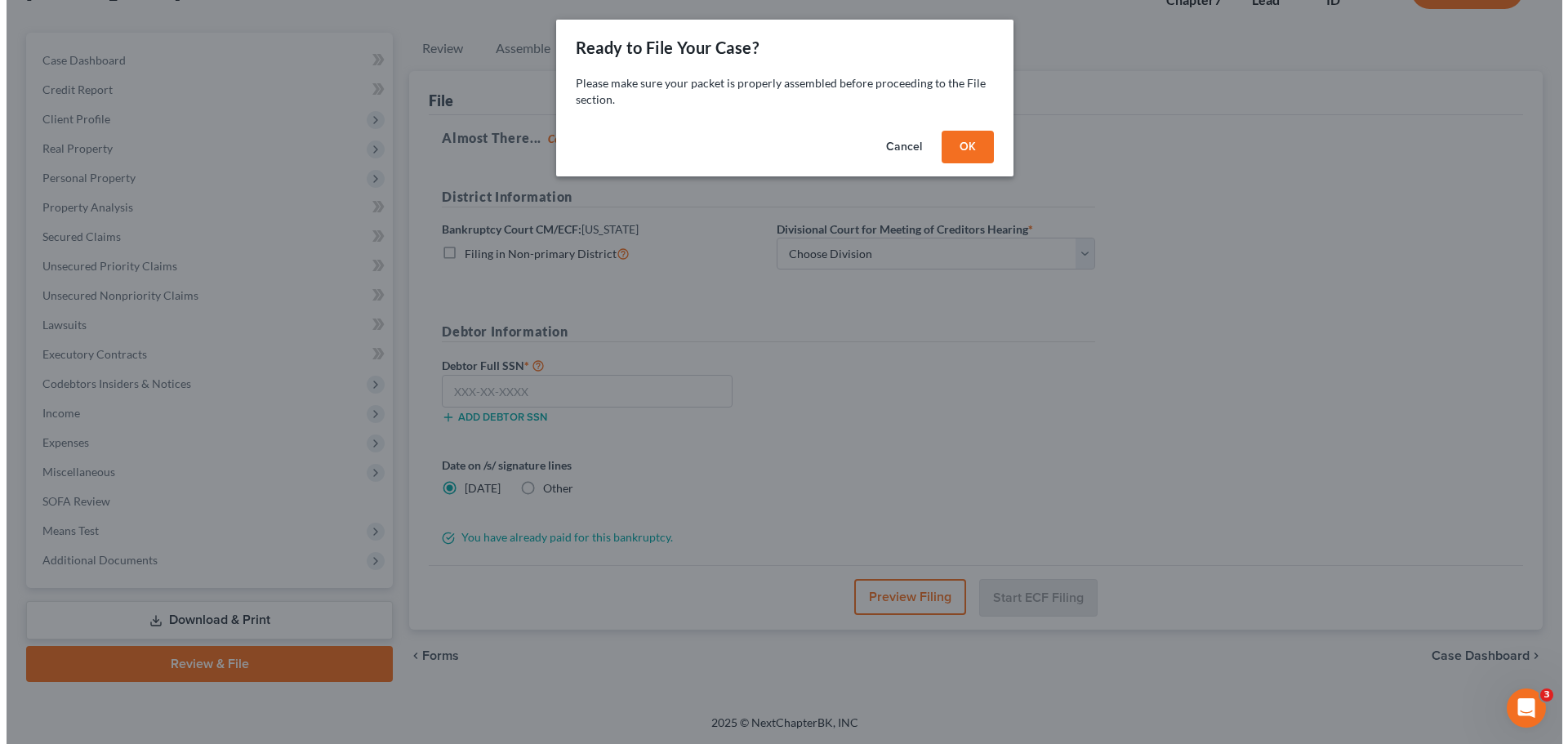
scroll to position [124, 0]
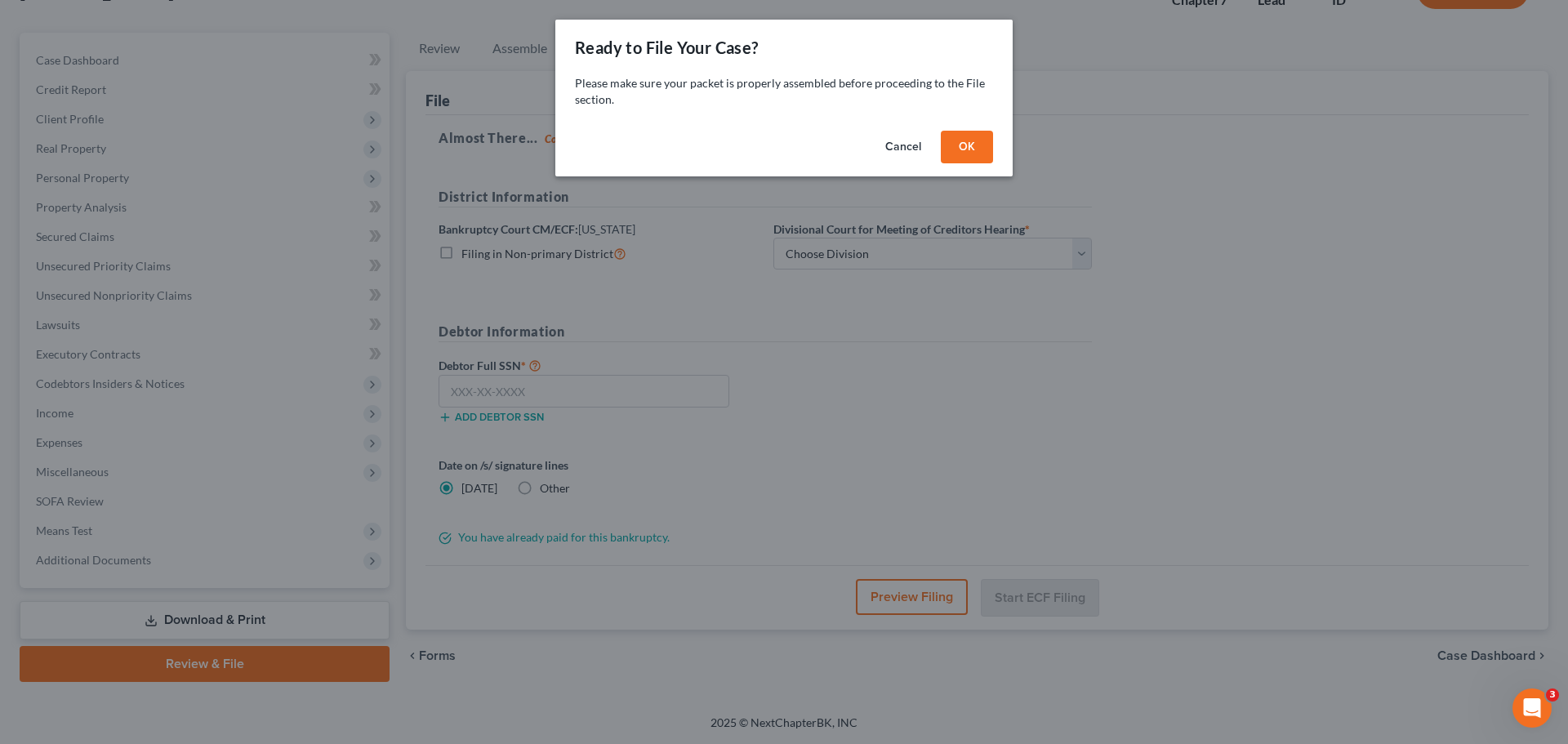
click at [950, 146] on button "OK" at bounding box center [967, 147] width 52 height 32
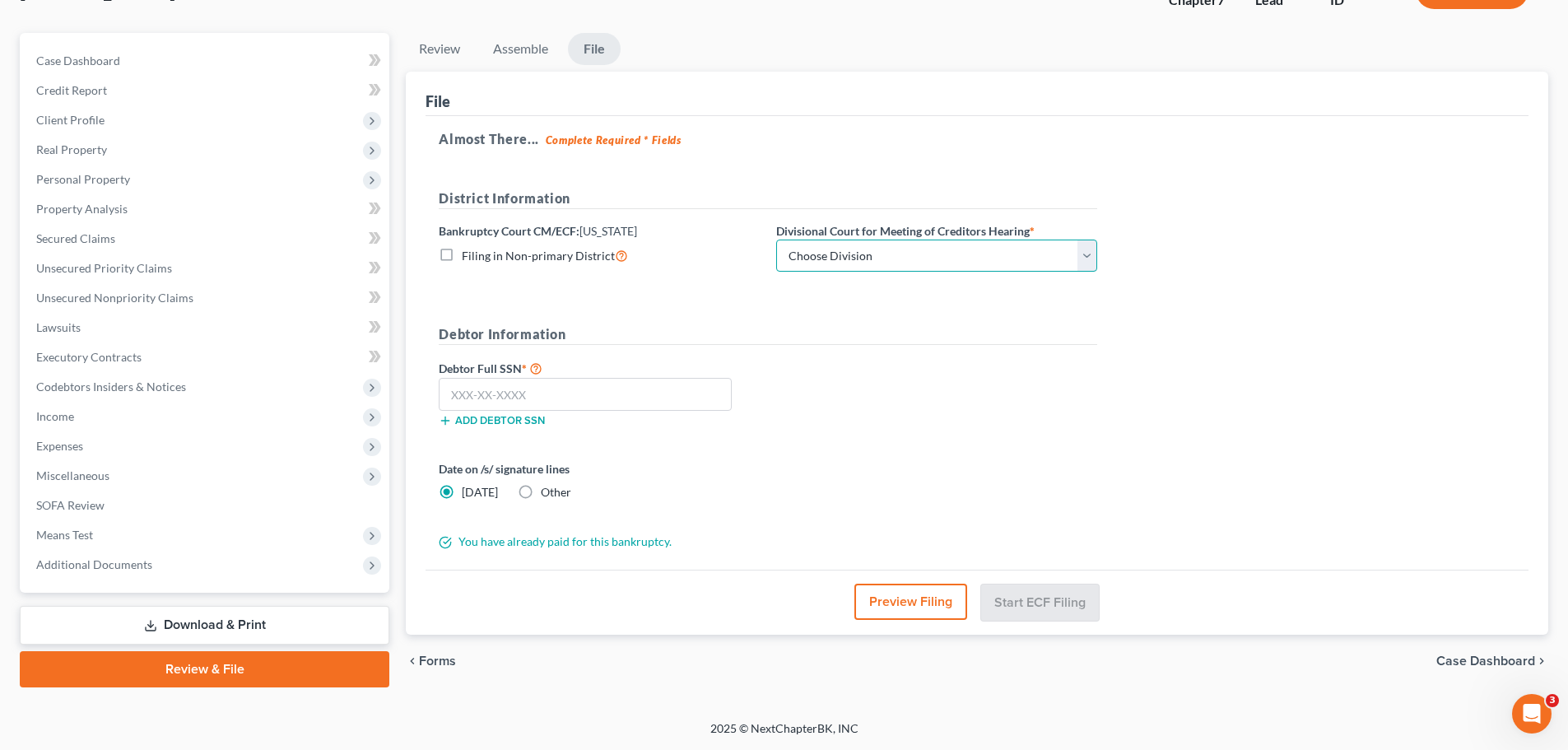
click at [1089, 257] on select "Choose Division Boise Coeur d'Alene [GEOGRAPHIC_DATA] [GEOGRAPHIC_DATA] [GEOGRA…" at bounding box center [936, 256] width 321 height 33
select select "1"
click at [776, 240] on select "Choose Division Boise Coeur d'Alene [GEOGRAPHIC_DATA] [GEOGRAPHIC_DATA] [GEOGRA…" at bounding box center [936, 256] width 321 height 33
click at [695, 396] on input "text" at bounding box center [585, 394] width 293 height 33
click at [651, 397] on input "text" at bounding box center [585, 394] width 293 height 33
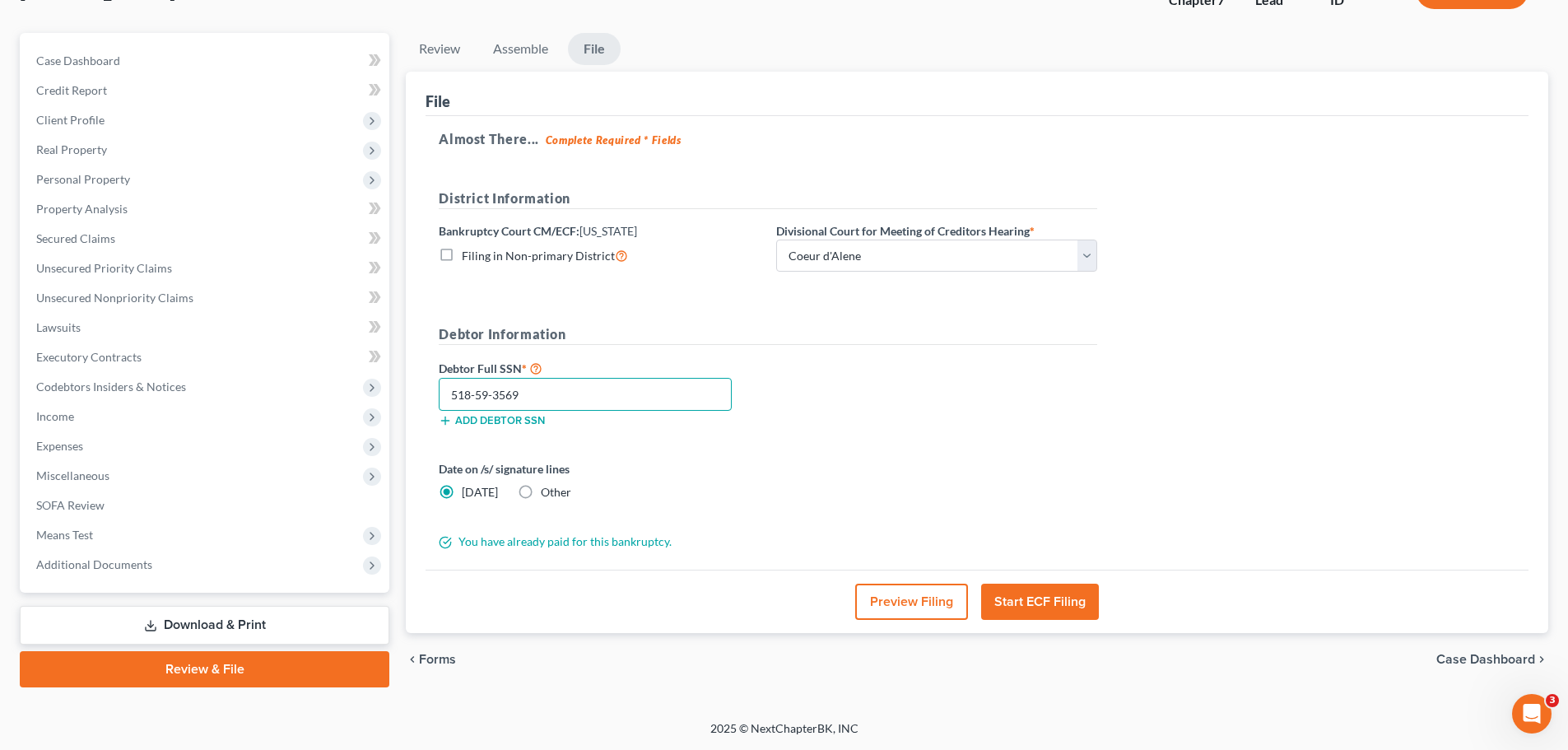
type input "518-59-3569"
click at [1026, 603] on button "Start ECF Filing" at bounding box center [1040, 602] width 118 height 36
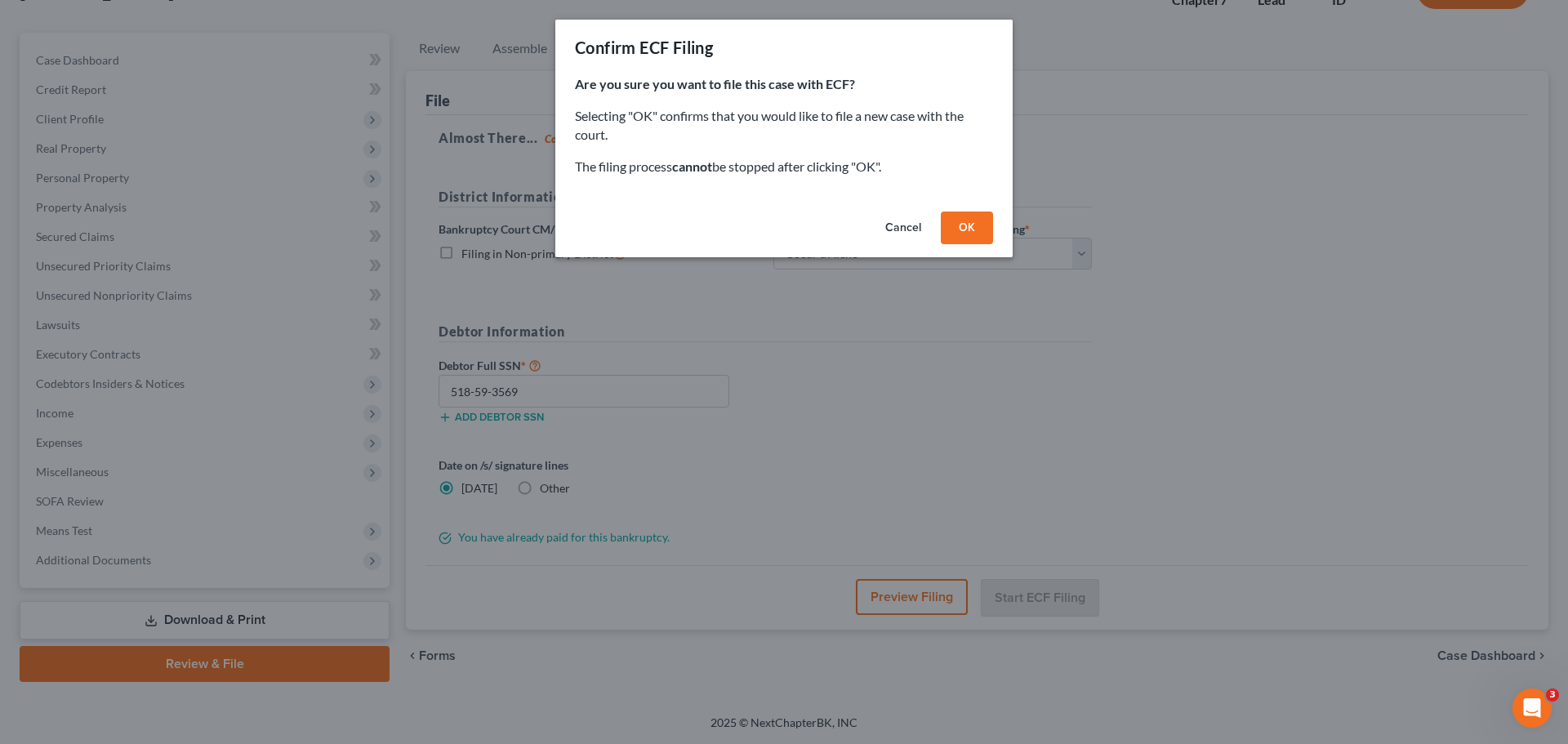
click at [972, 229] on button "OK" at bounding box center [967, 228] width 52 height 32
